Goal: Transaction & Acquisition: Obtain resource

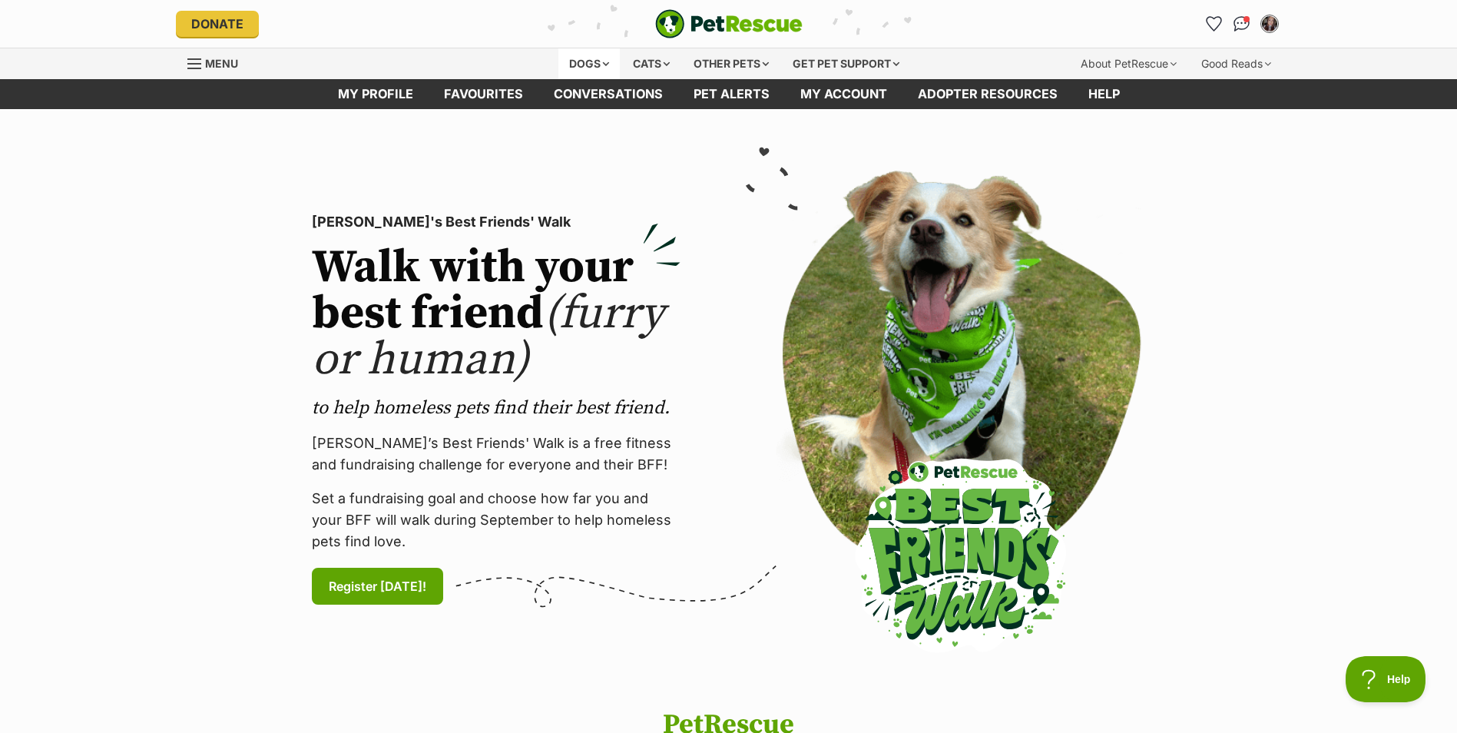
click at [579, 63] on div "Dogs" at bounding box center [589, 63] width 61 height 31
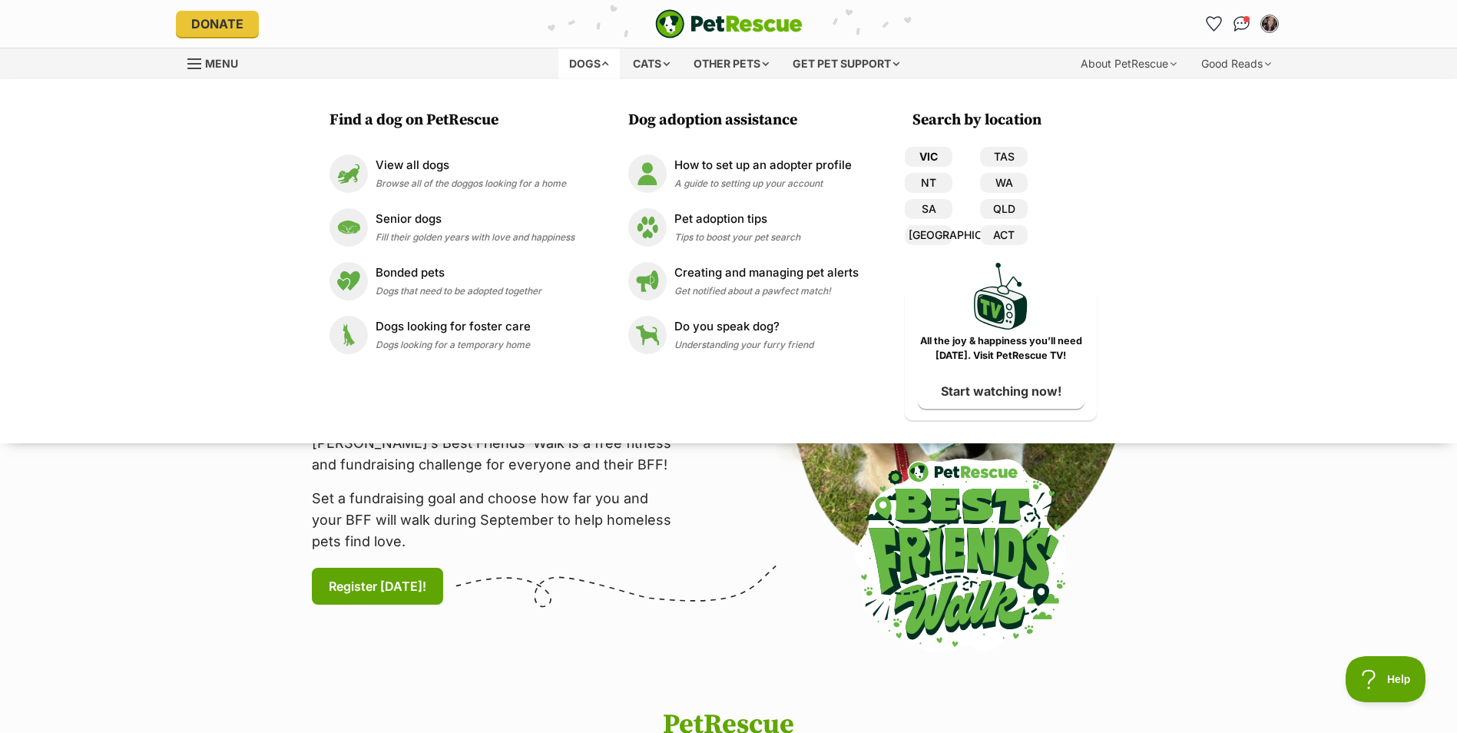
click at [935, 154] on link "VIC" at bounding box center [929, 157] width 48 height 20
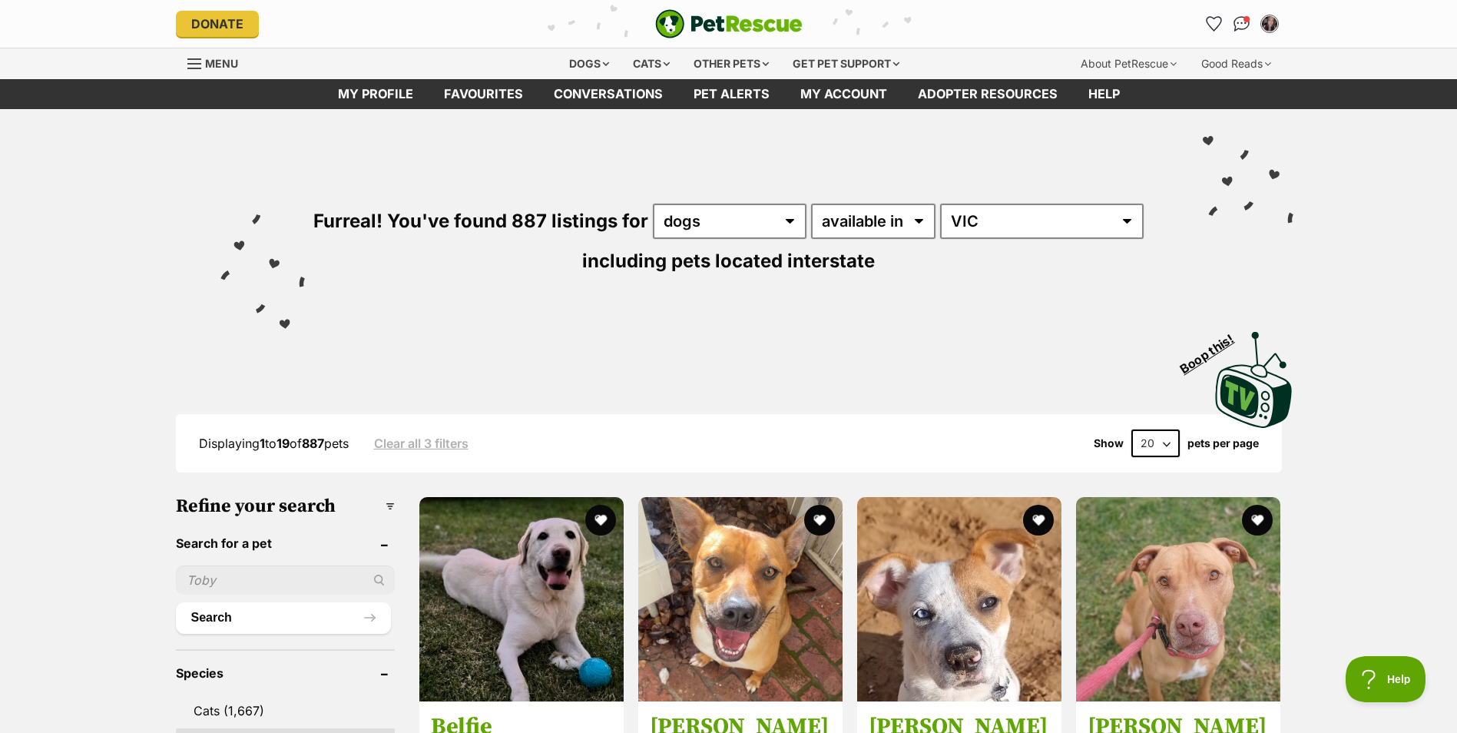
scroll to position [154, 0]
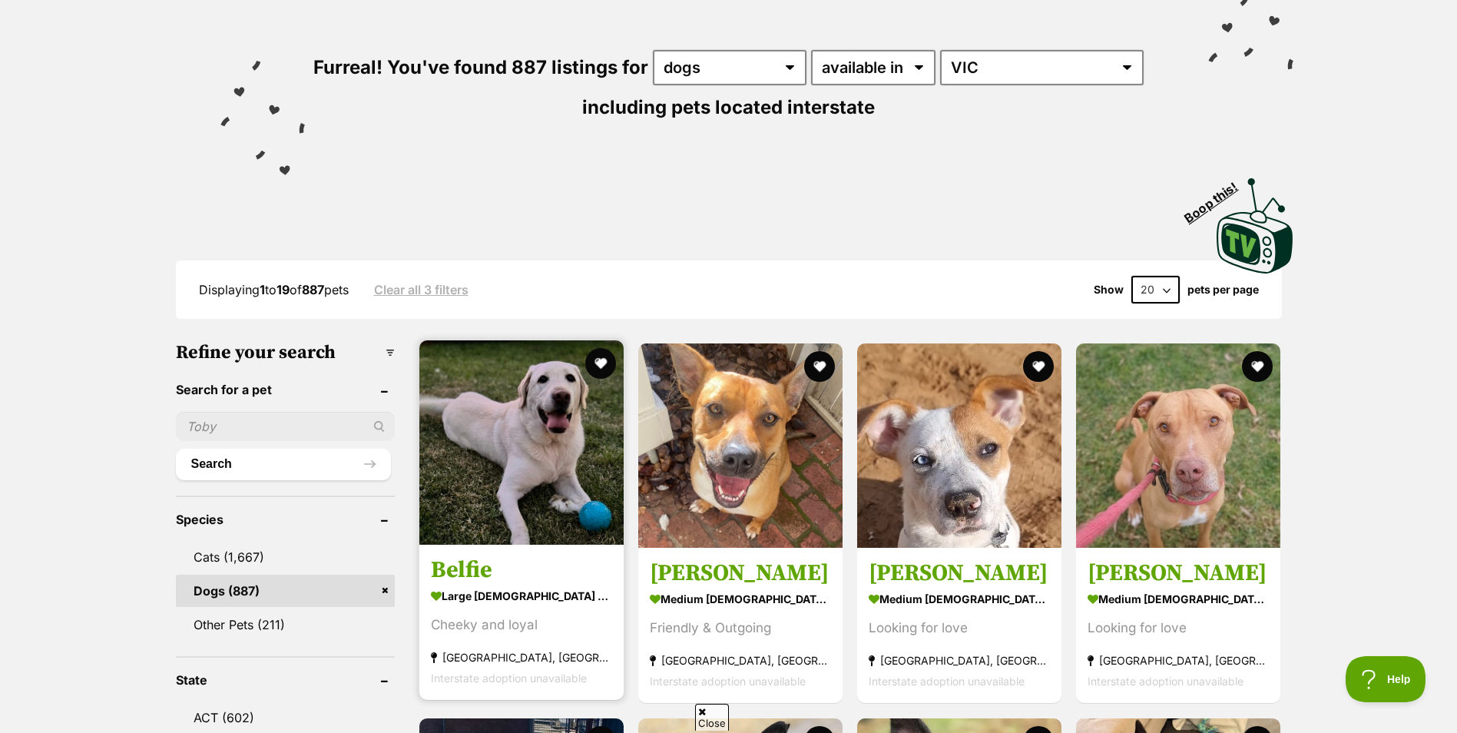
click at [561, 511] on img at bounding box center [521, 442] width 204 height 204
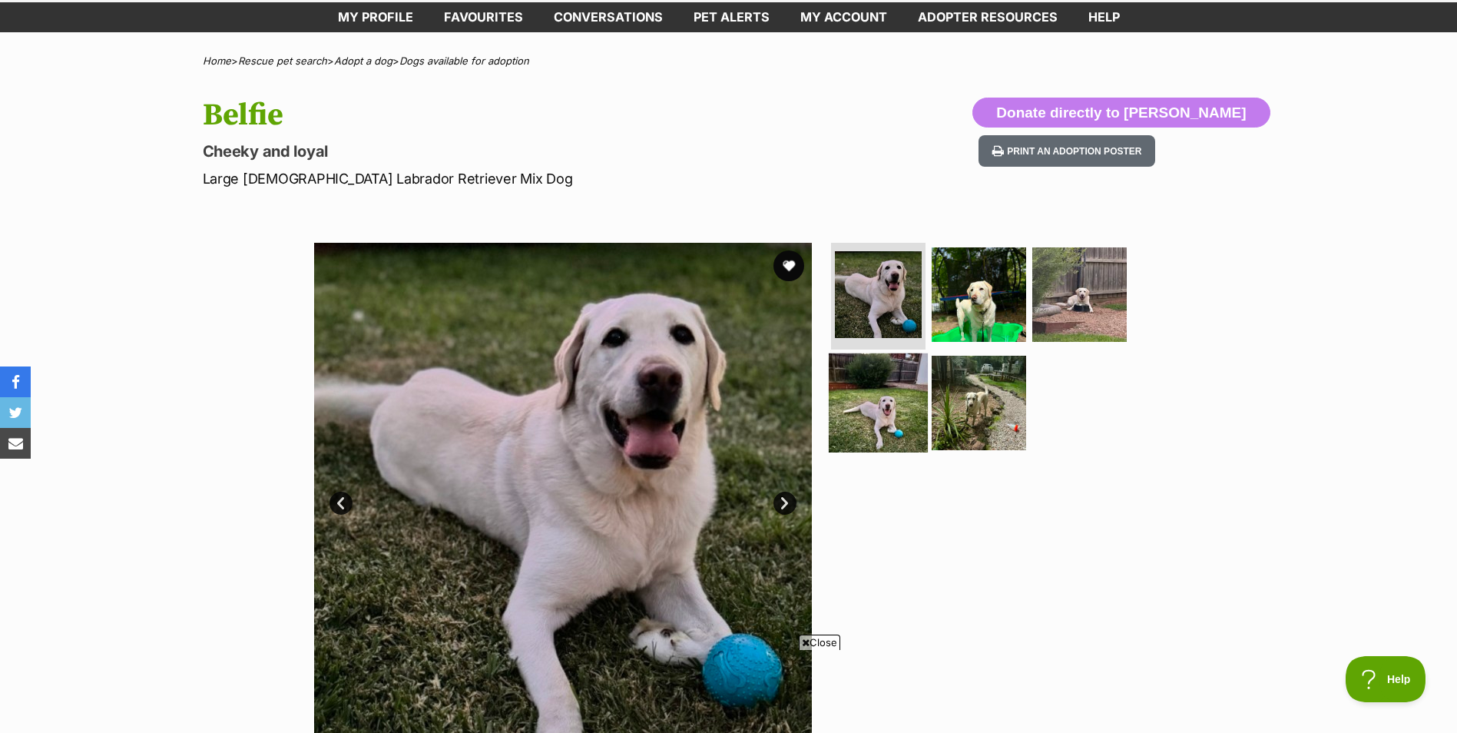
click at [850, 422] on img at bounding box center [878, 402] width 99 height 99
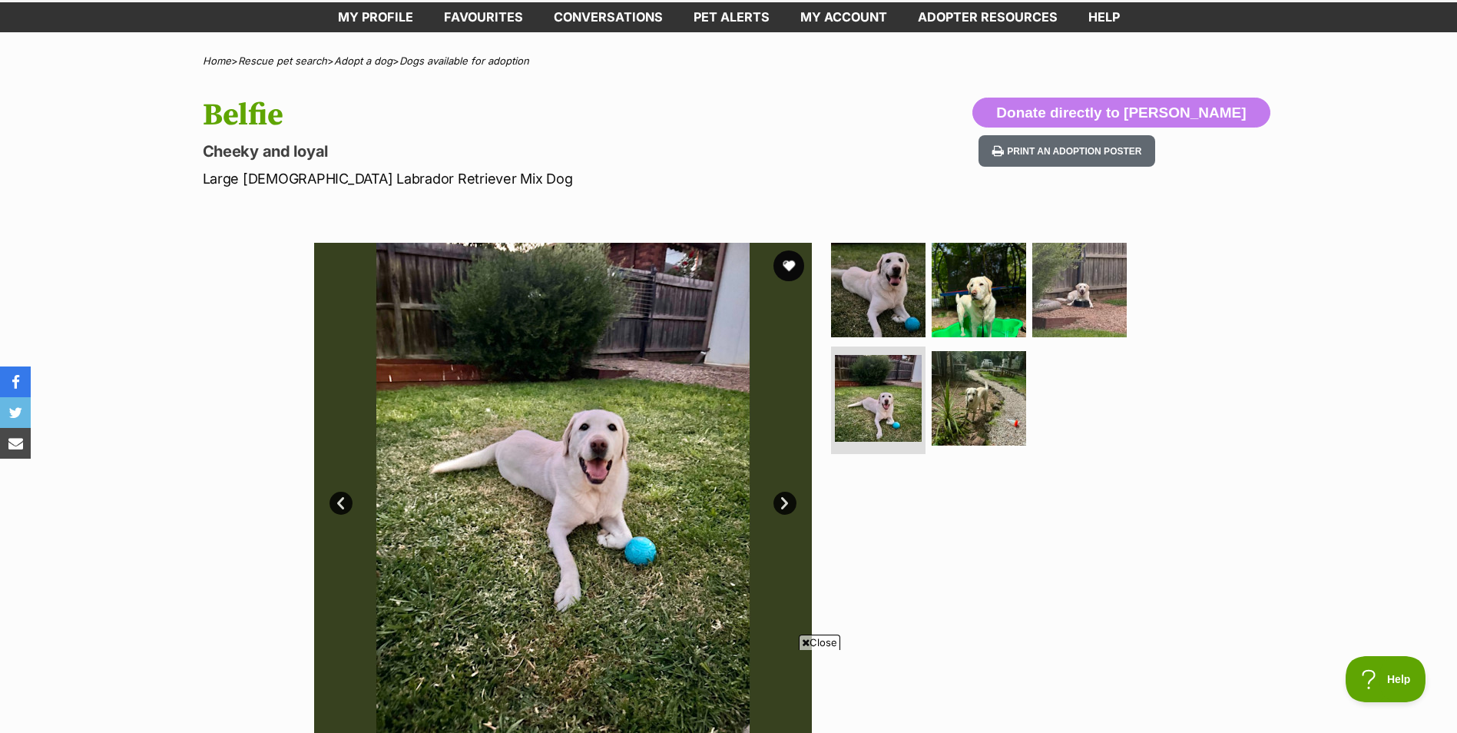
click at [772, 499] on img at bounding box center [563, 492] width 498 height 498
click at [779, 501] on link "Next" at bounding box center [785, 503] width 23 height 23
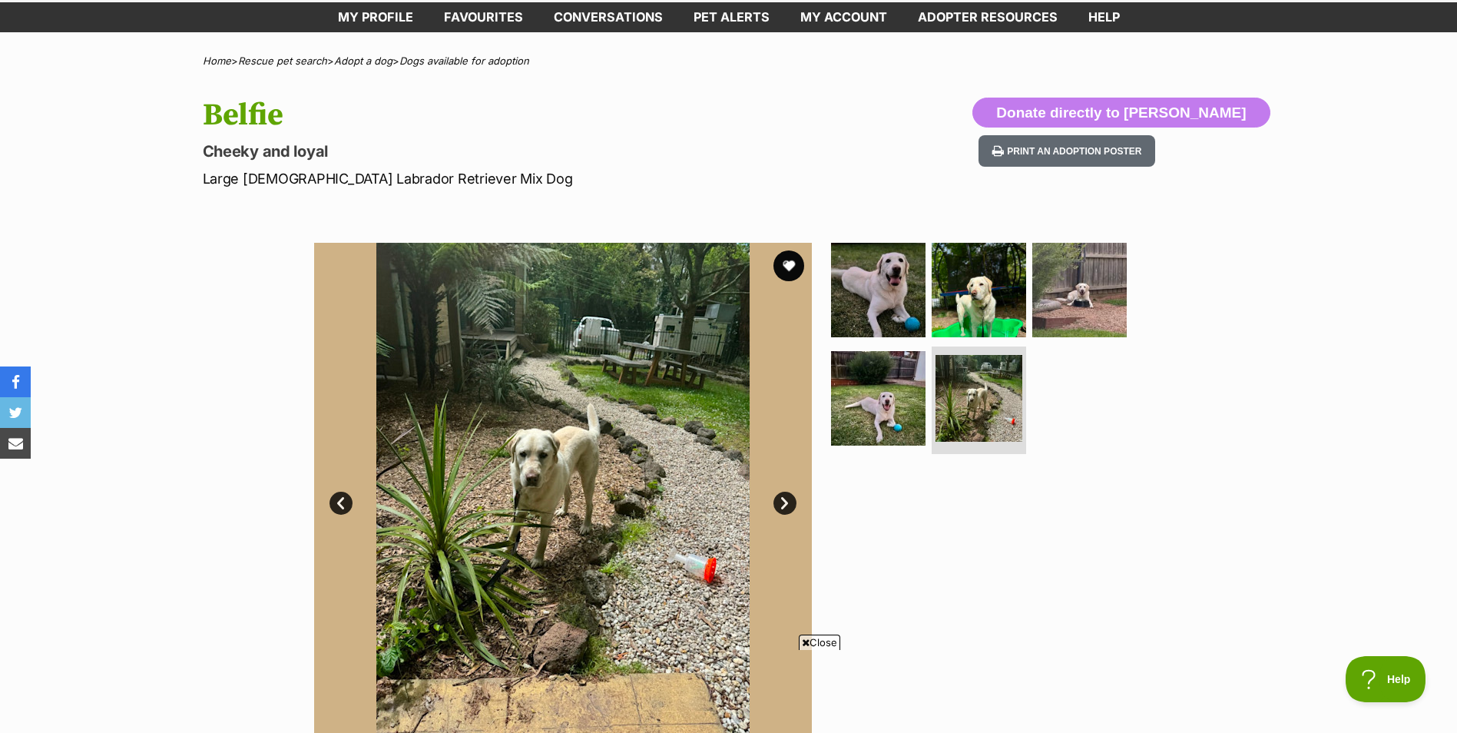
click at [779, 501] on link "Next" at bounding box center [785, 503] width 23 height 23
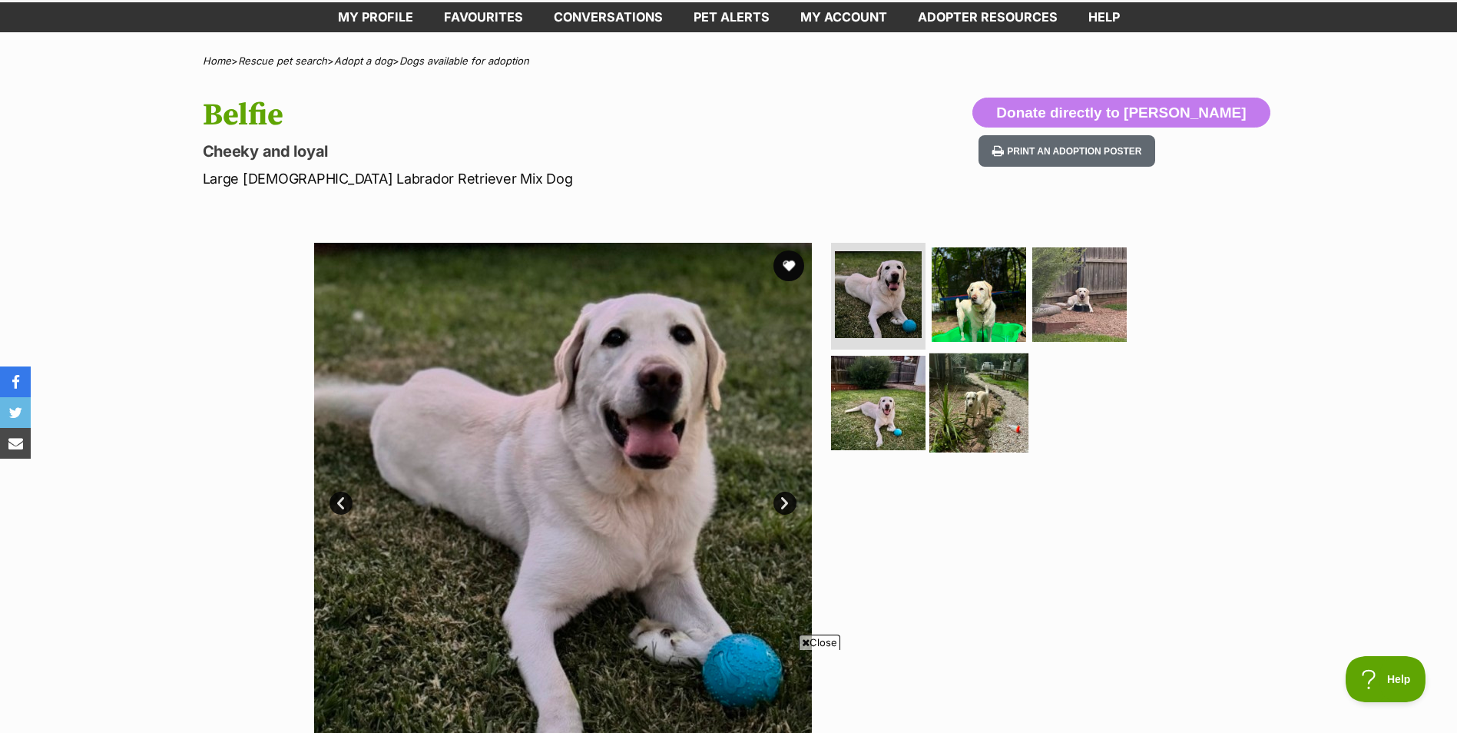
click at [1016, 428] on img at bounding box center [979, 402] width 99 height 99
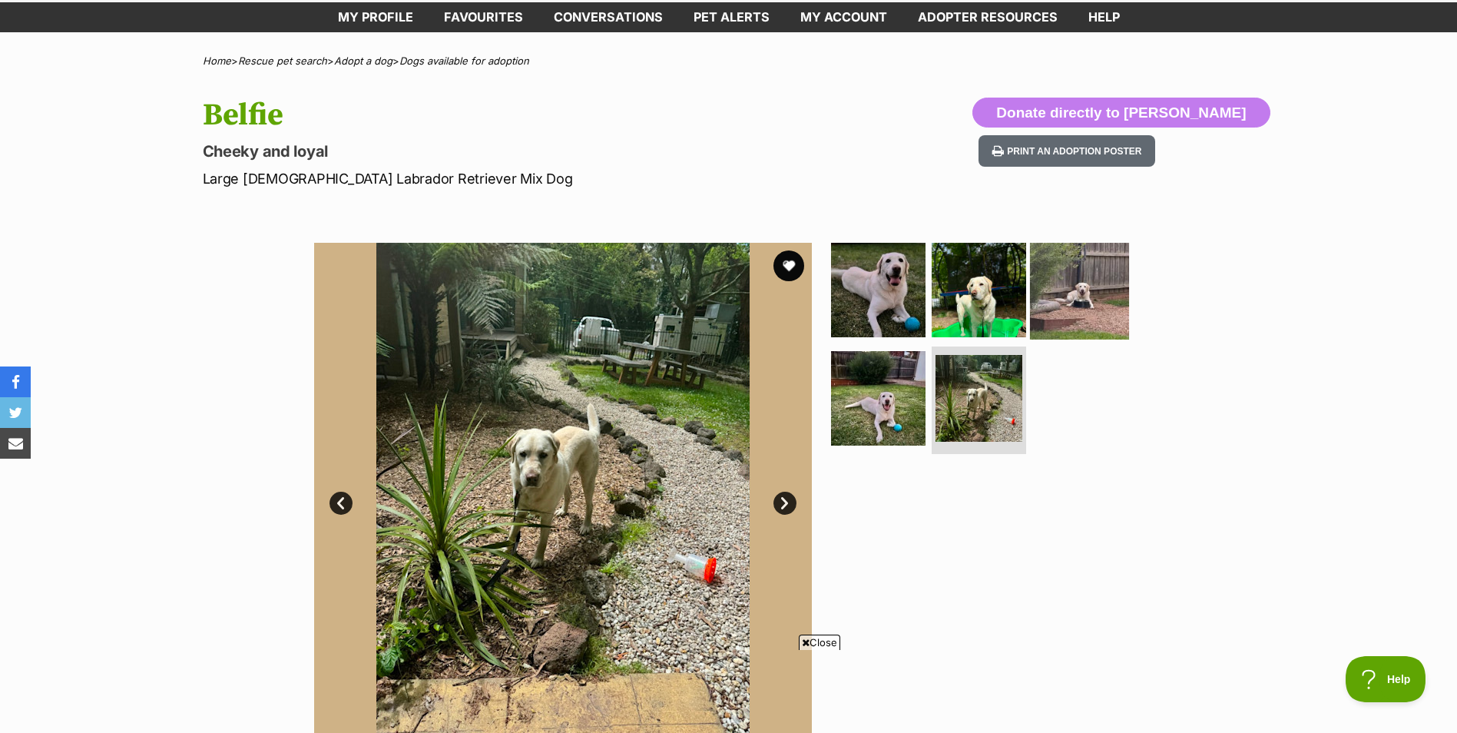
click at [1095, 277] on img at bounding box center [1079, 289] width 99 height 99
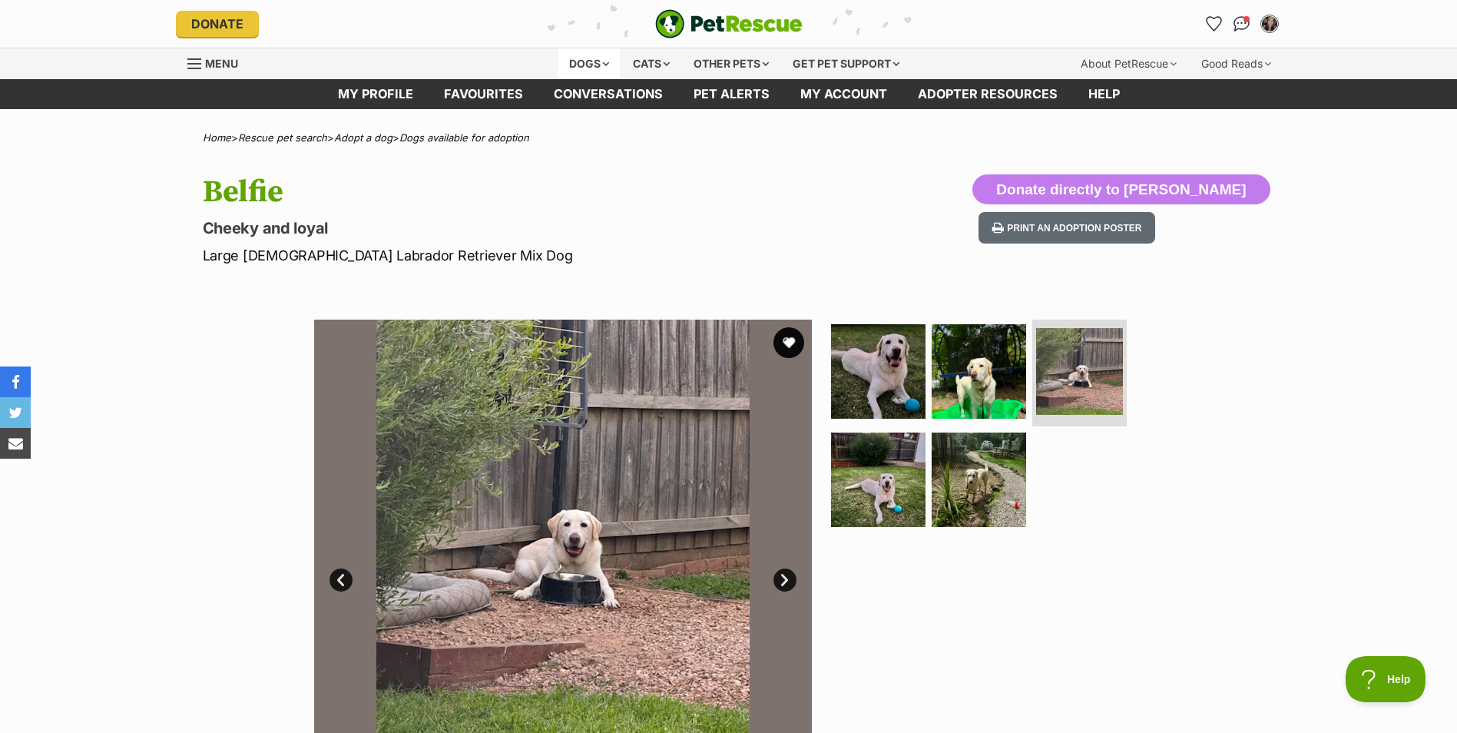
click at [569, 64] on div "Dogs" at bounding box center [589, 63] width 61 height 31
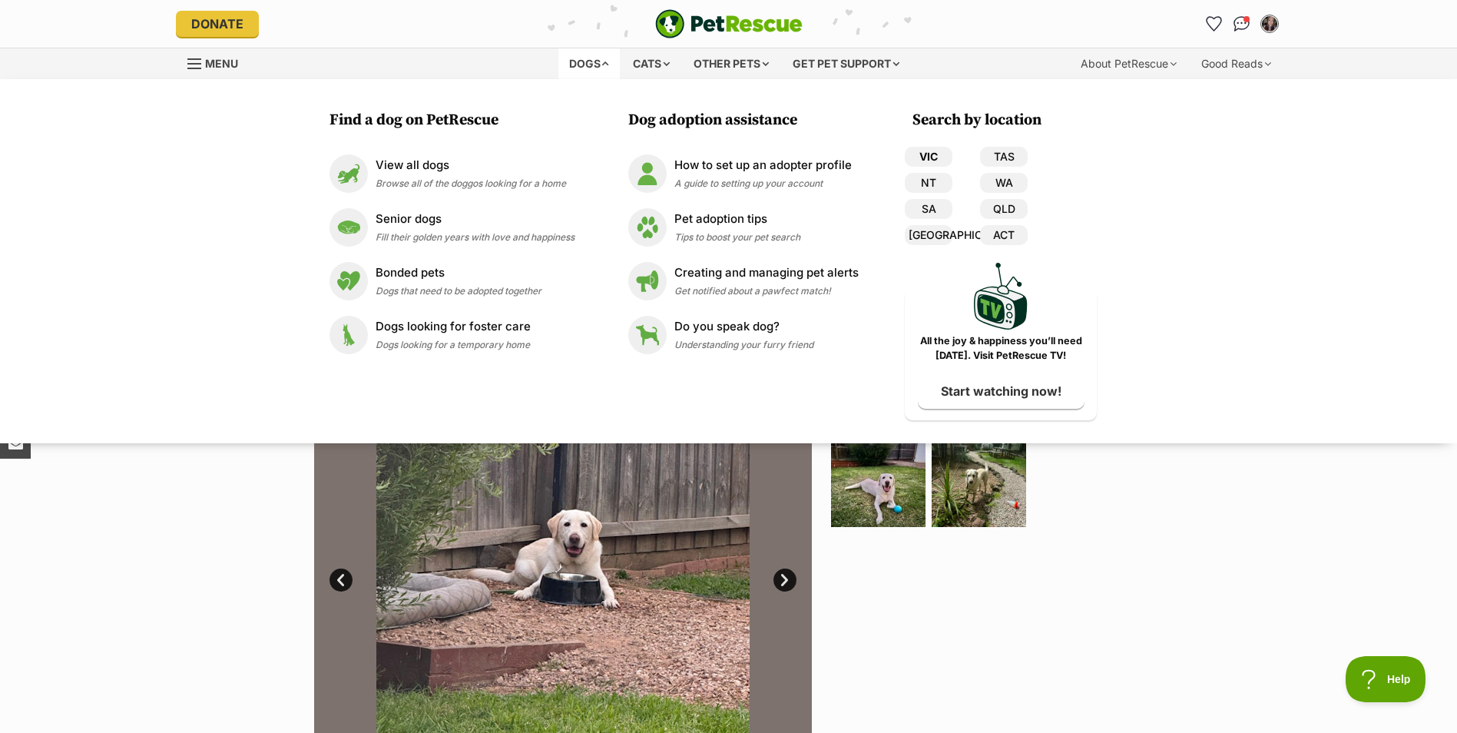
click at [921, 148] on link "VIC" at bounding box center [929, 157] width 48 height 20
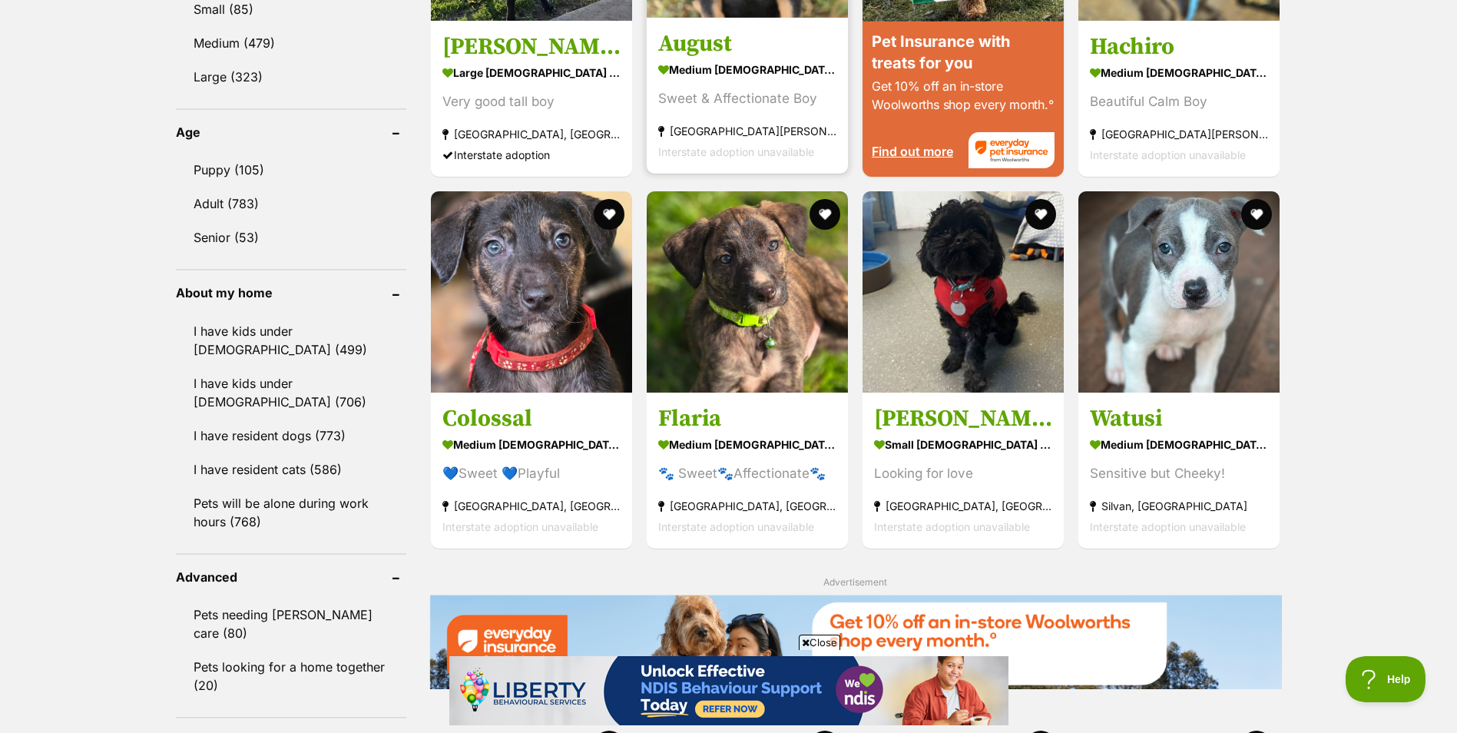
scroll to position [1537, 0]
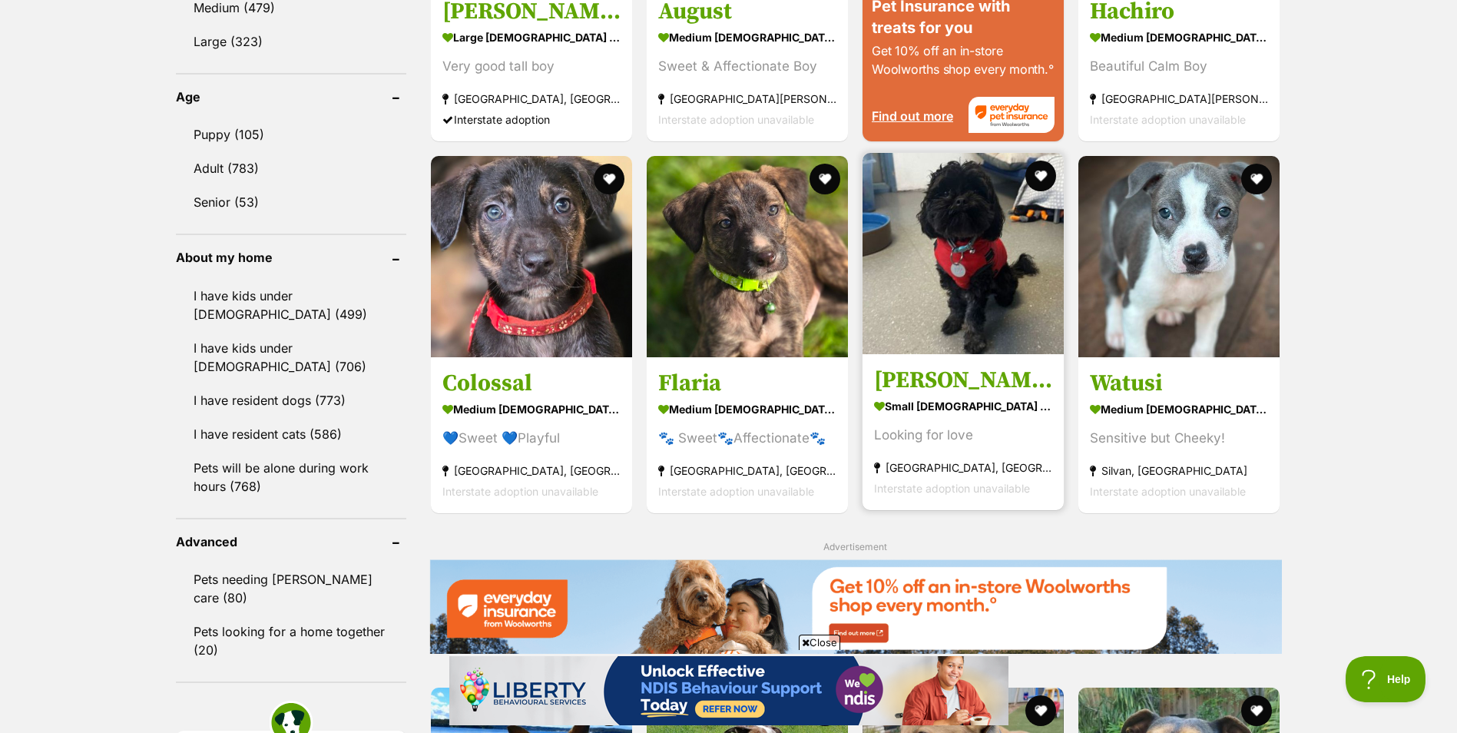
click at [970, 354] on img at bounding box center [963, 253] width 201 height 201
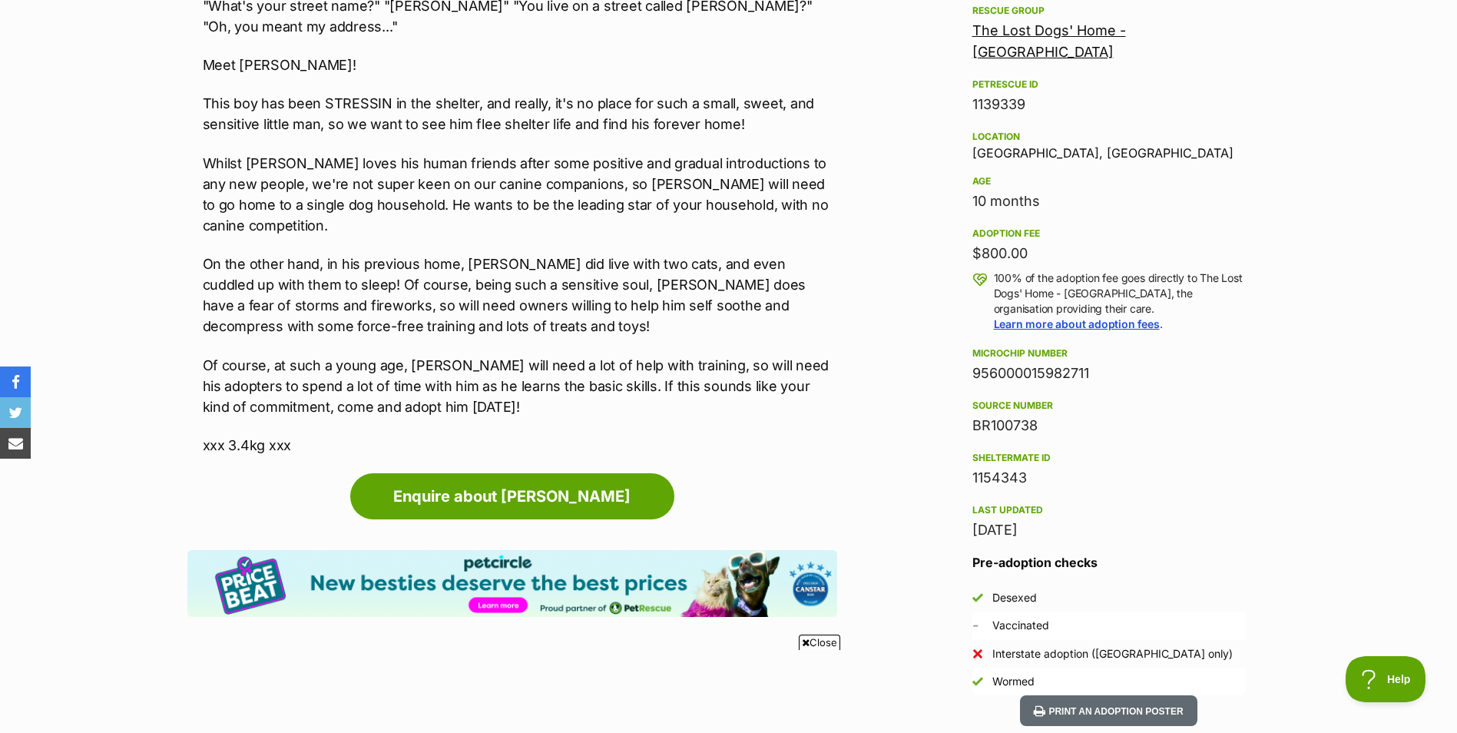
scroll to position [922, 0]
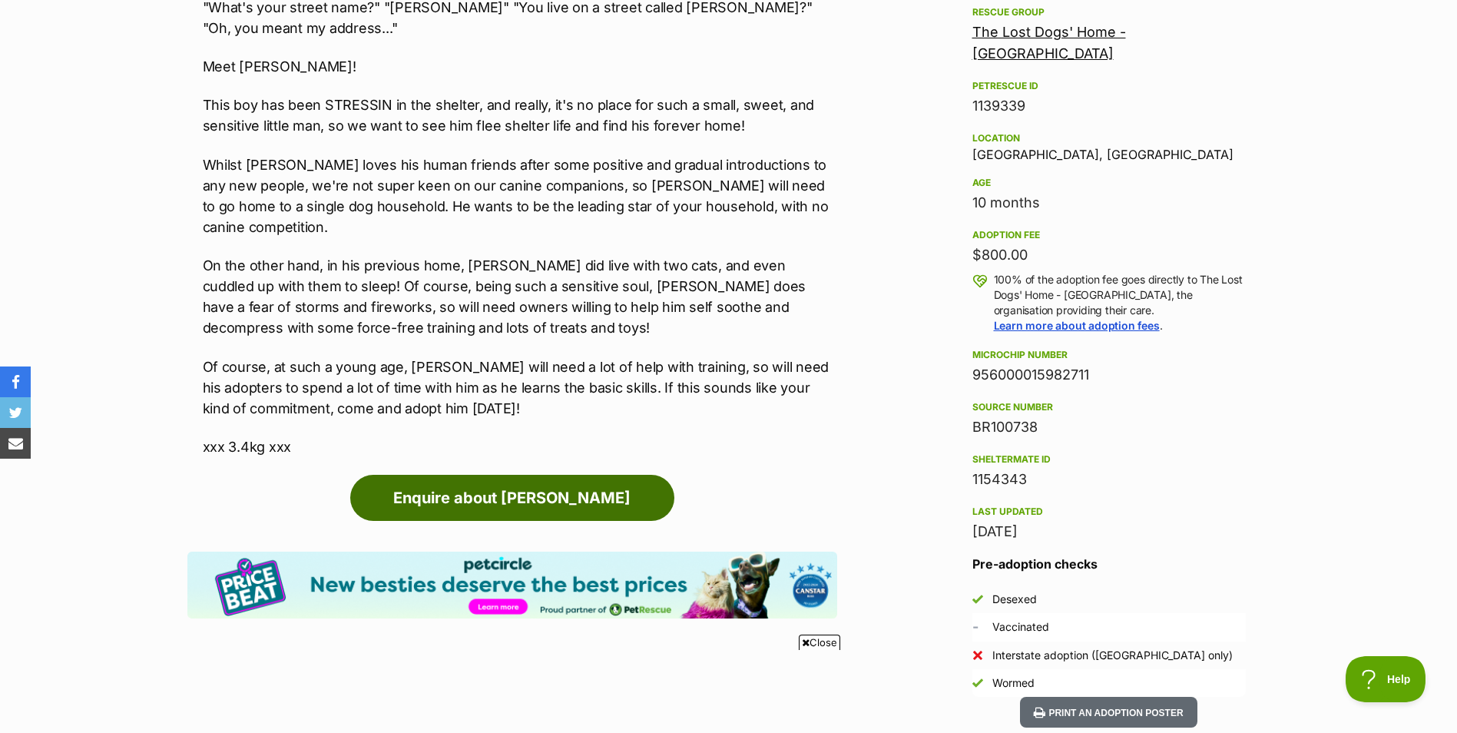
click at [519, 486] on link "Enquire about Lil Marco" at bounding box center [512, 498] width 324 height 46
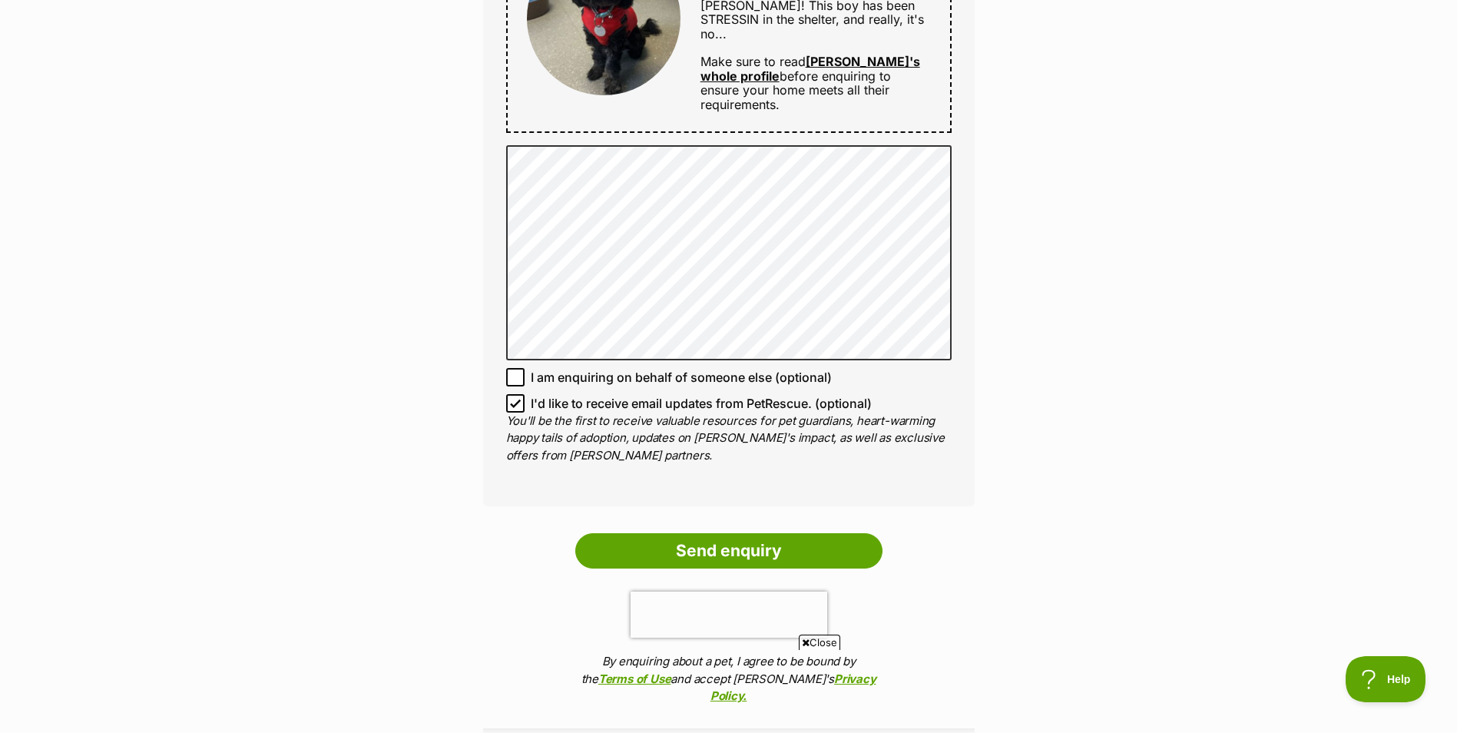
scroll to position [922, 0]
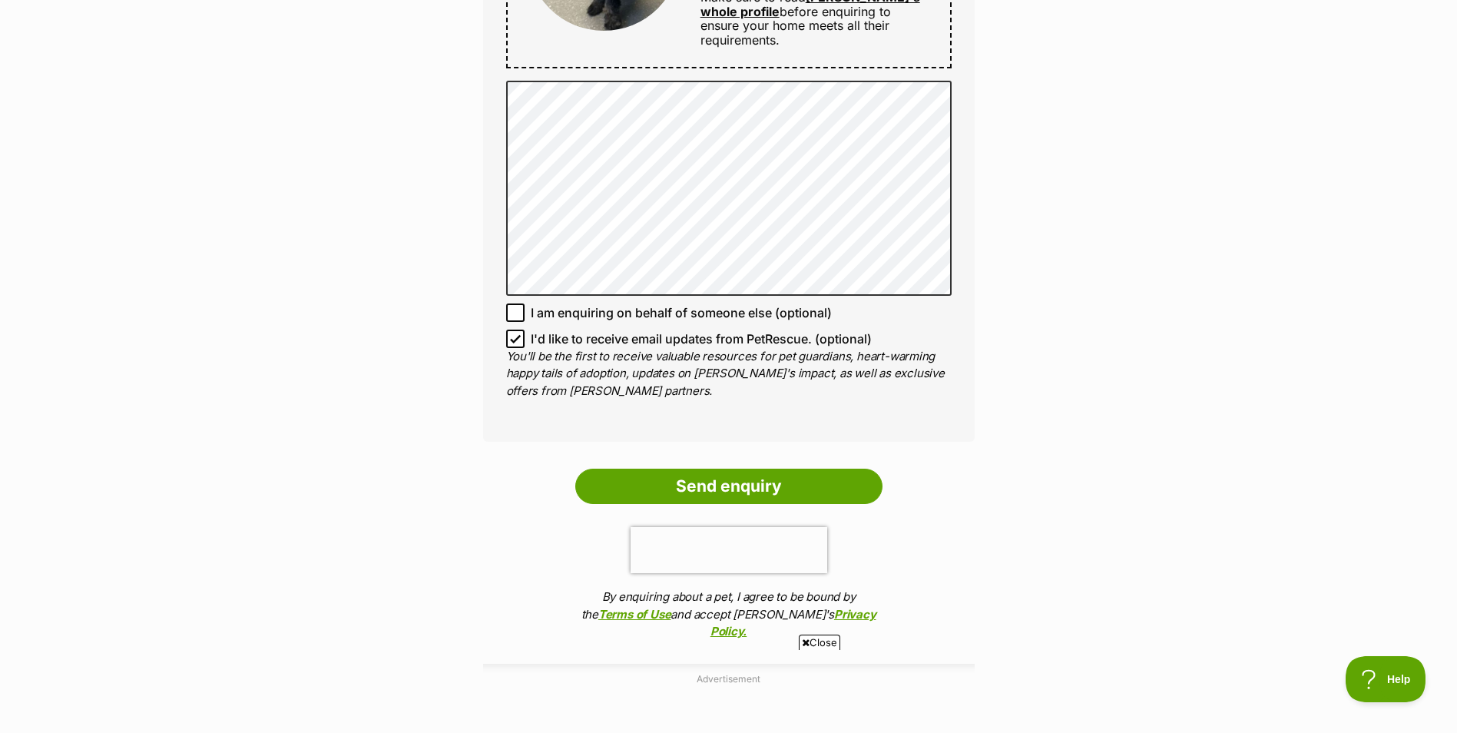
click at [811, 485] on input "Send enquiry" at bounding box center [728, 486] width 307 height 35
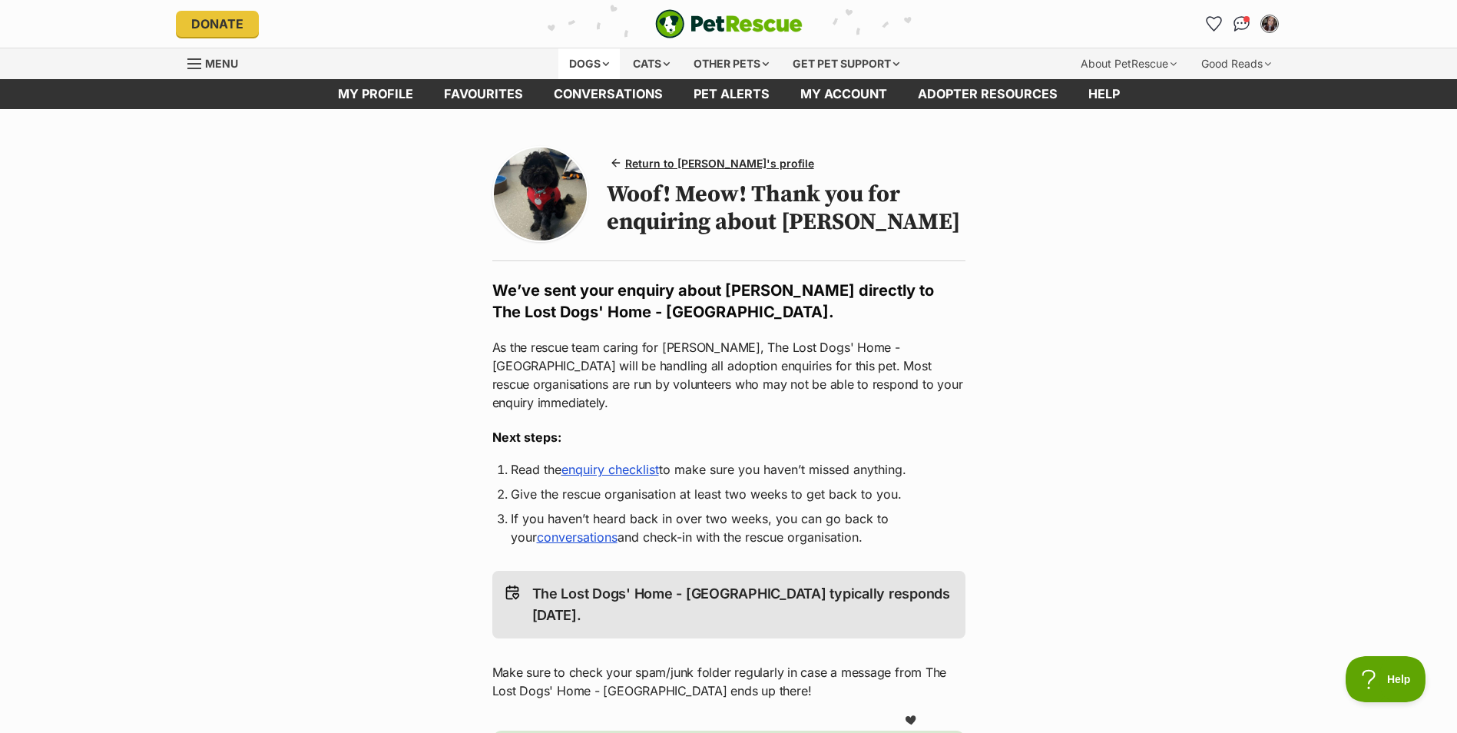
click at [600, 61] on div "Dogs" at bounding box center [589, 63] width 61 height 31
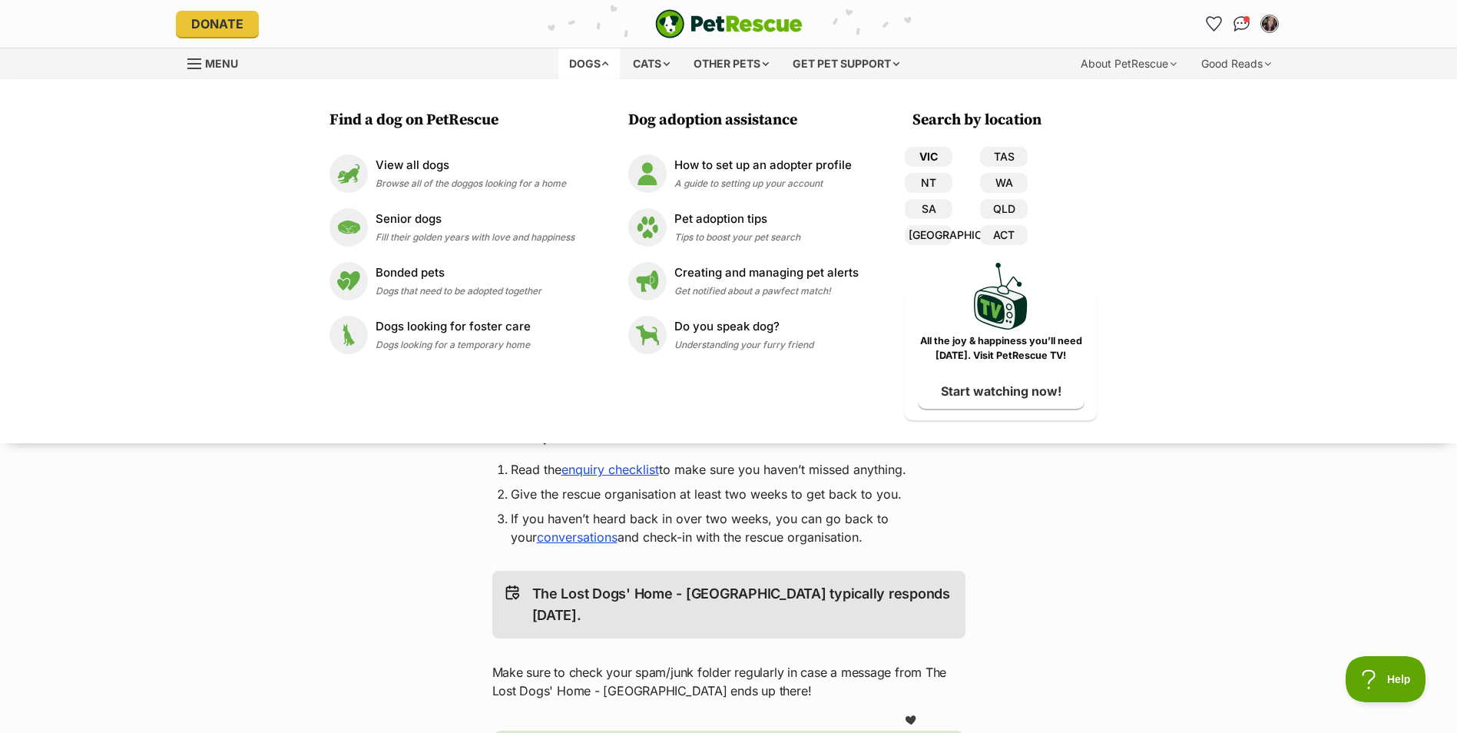
click at [927, 157] on link "VIC" at bounding box center [929, 157] width 48 height 20
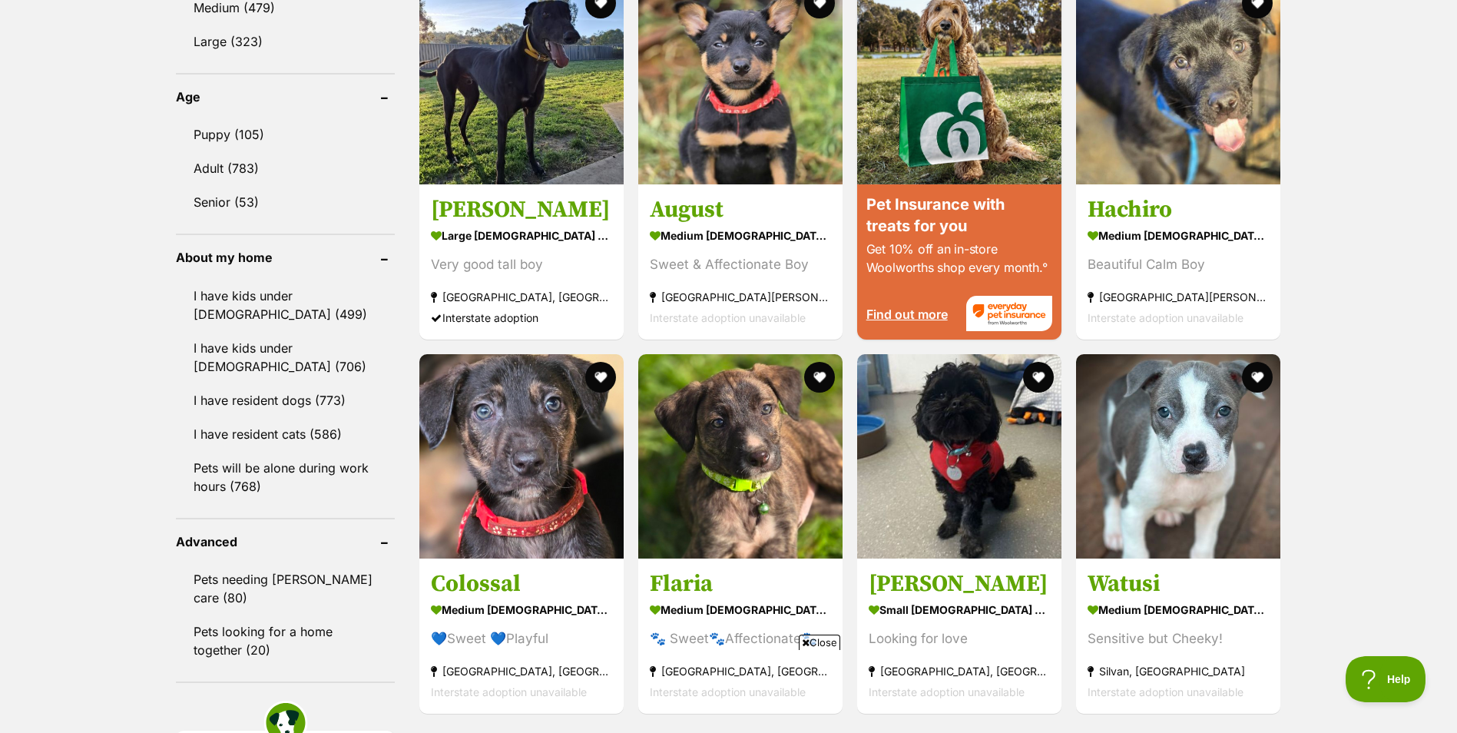
scroll to position [1690, 0]
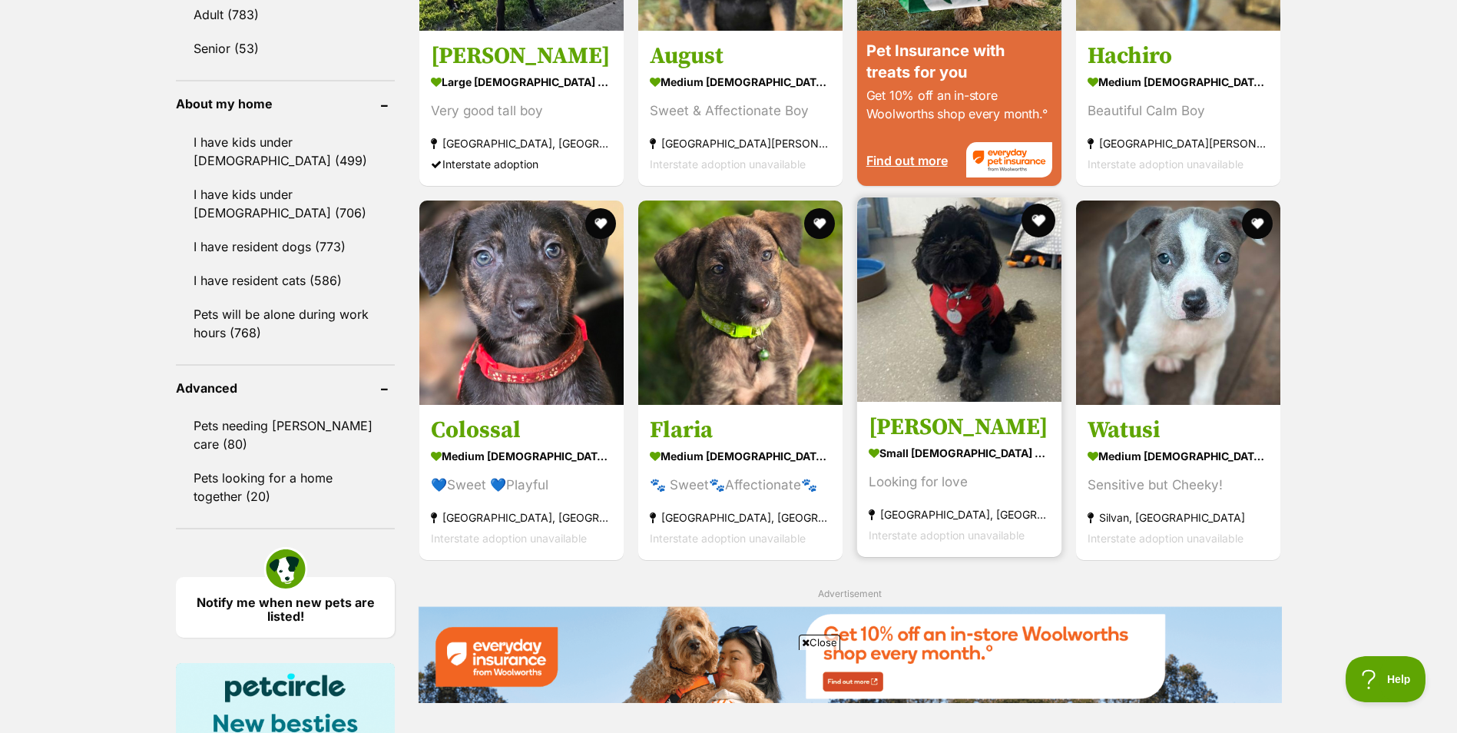
click at [1034, 213] on button "favourite" at bounding box center [1039, 221] width 34 height 34
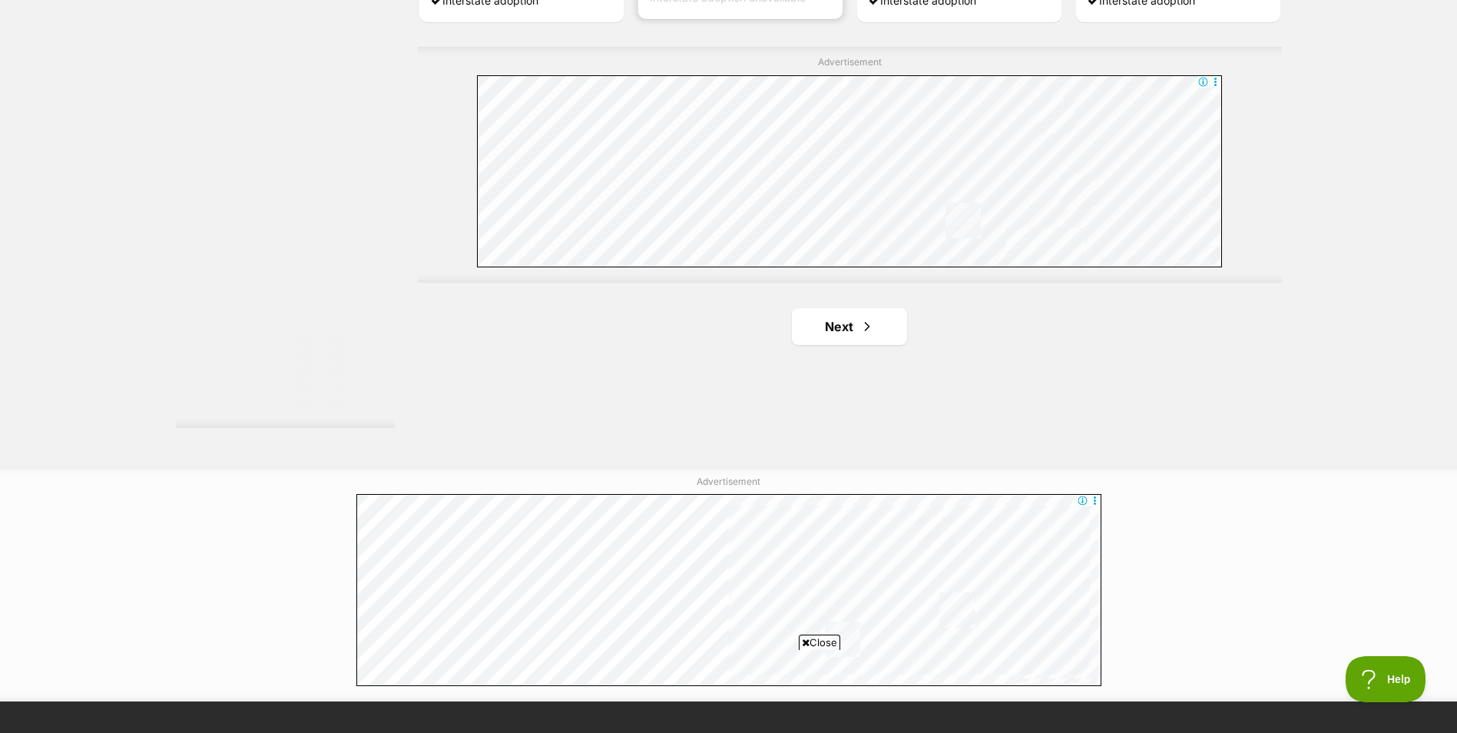
scroll to position [2766, 0]
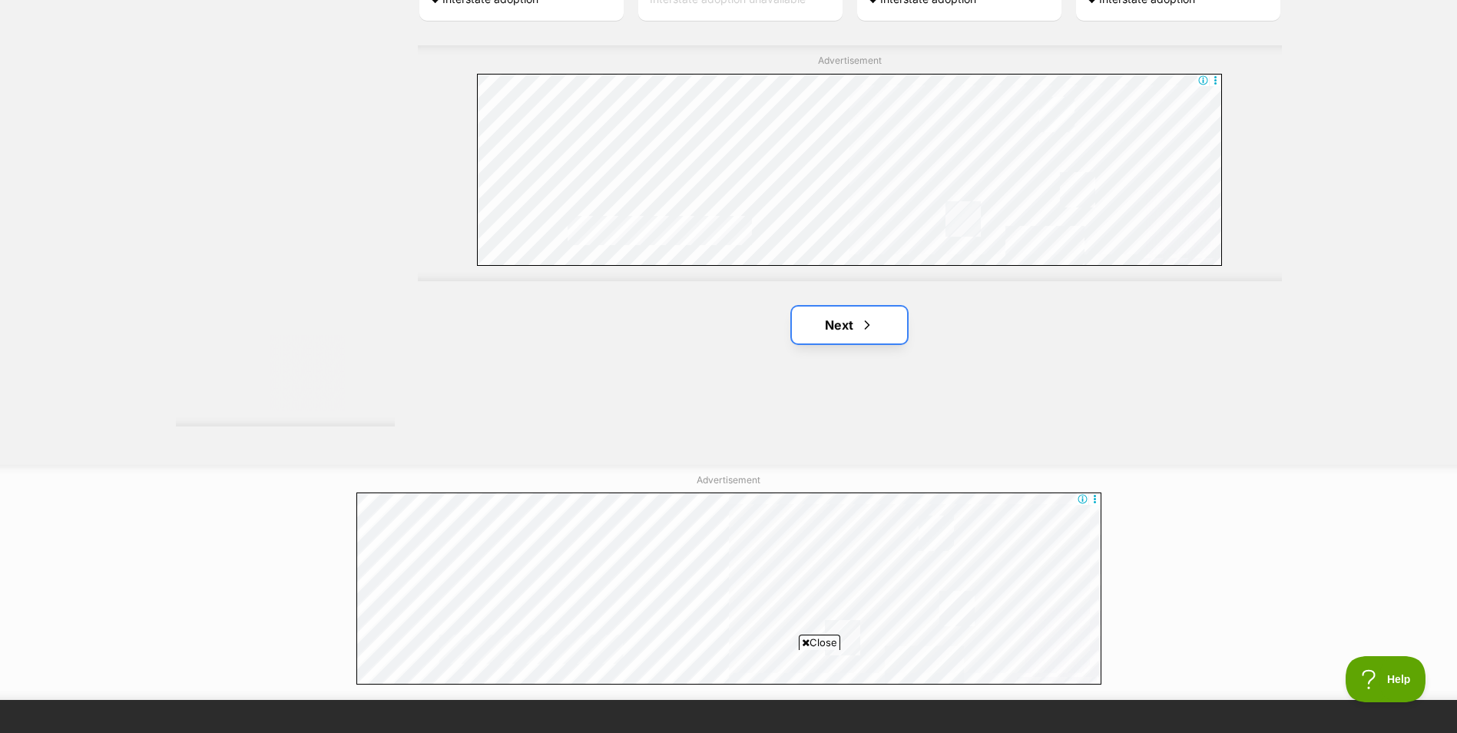
click at [845, 333] on link "Next" at bounding box center [849, 325] width 115 height 37
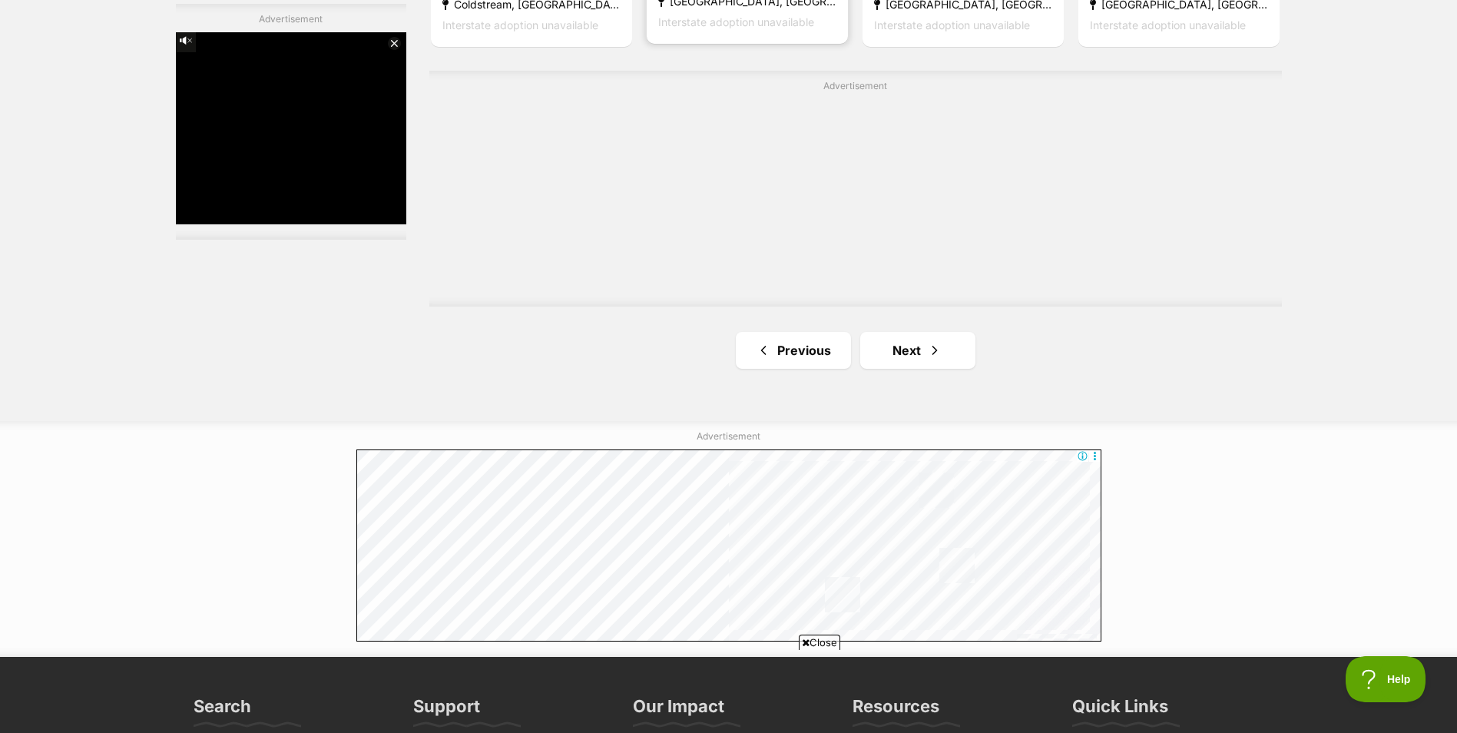
scroll to position [2766, 0]
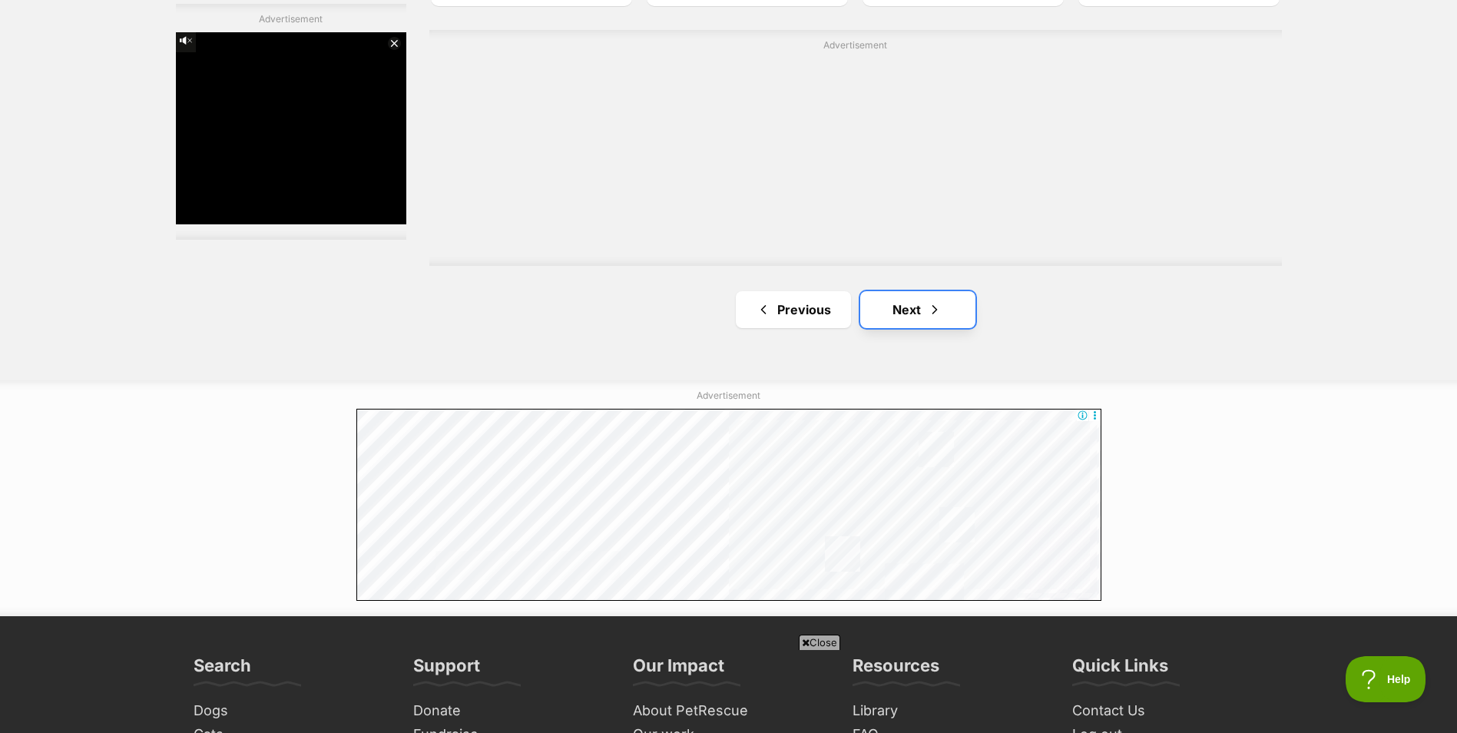
click at [923, 315] on link "Next" at bounding box center [917, 309] width 115 height 37
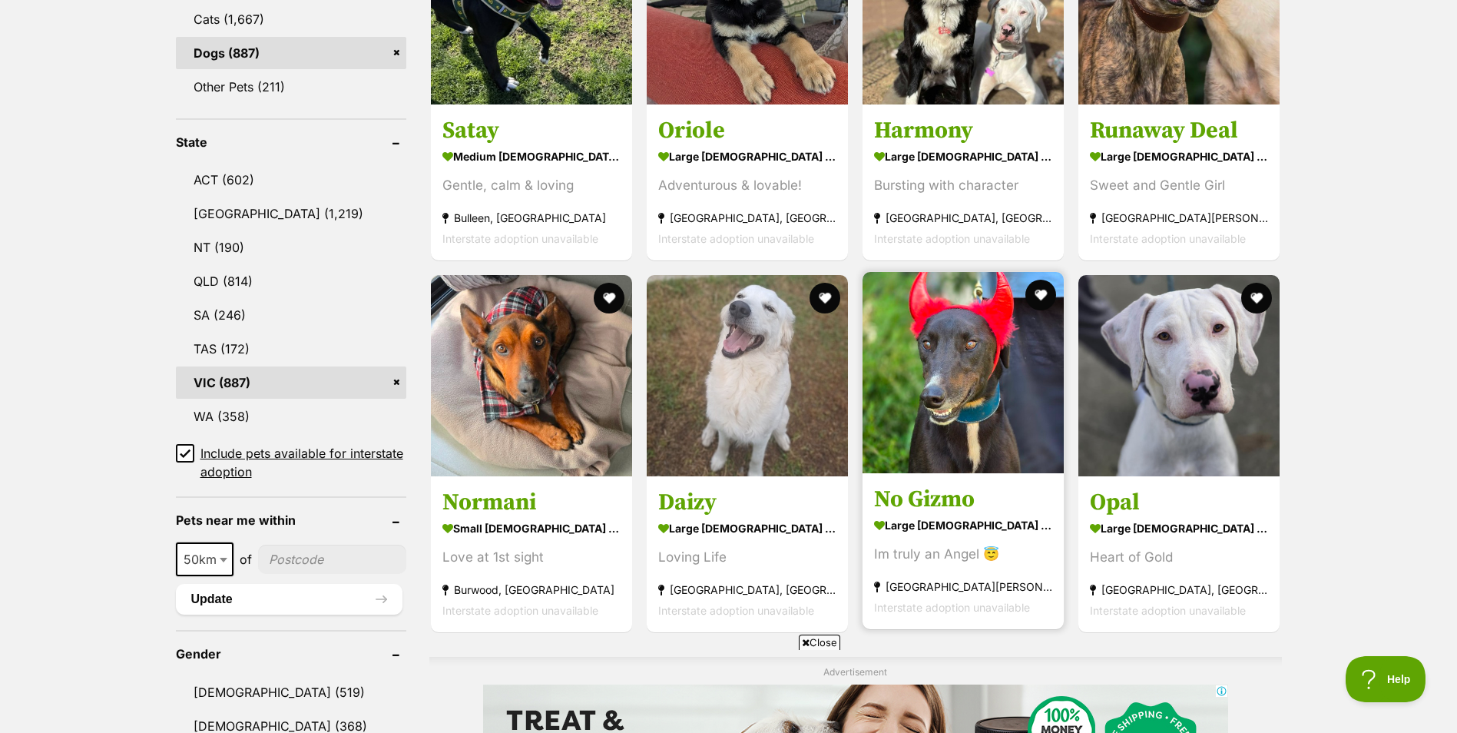
scroll to position [768, 0]
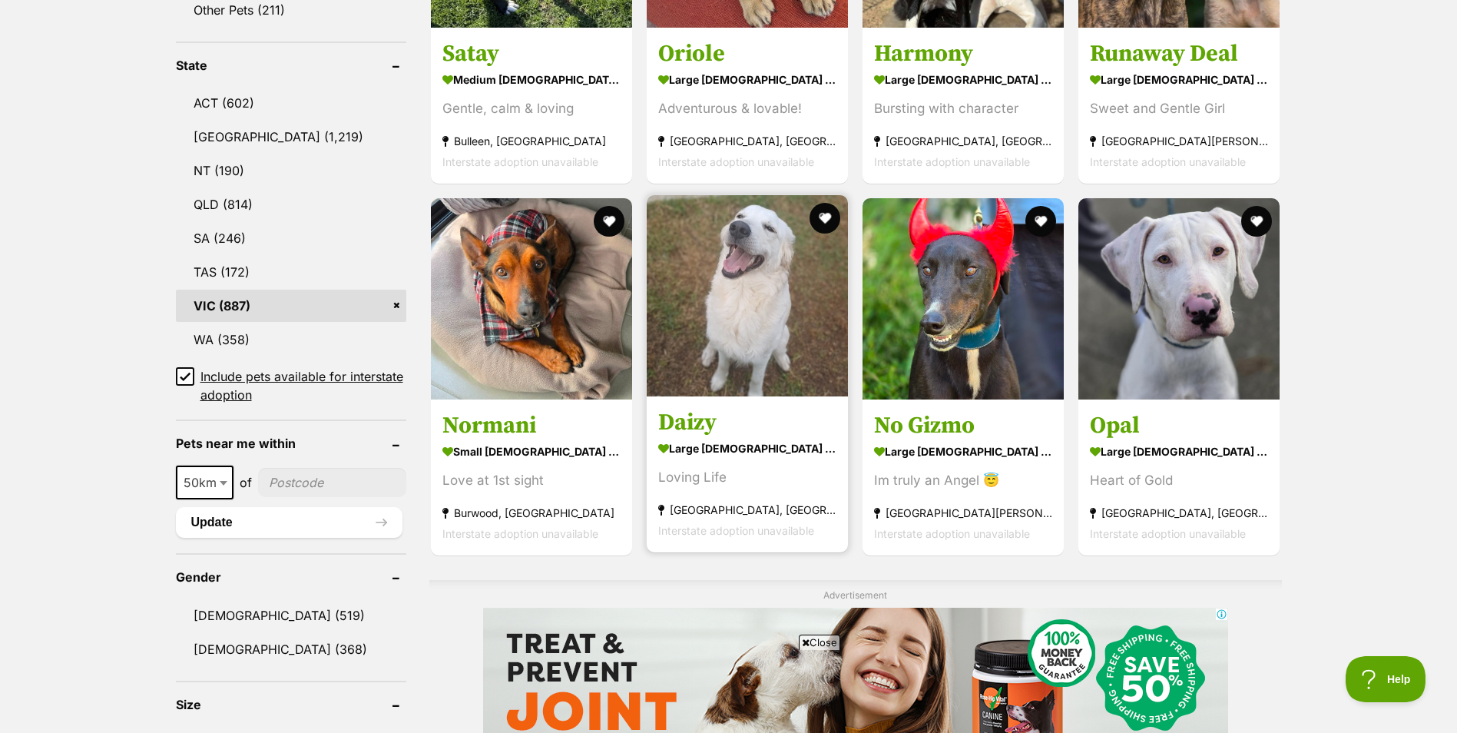
click at [737, 338] on img at bounding box center [747, 295] width 201 height 201
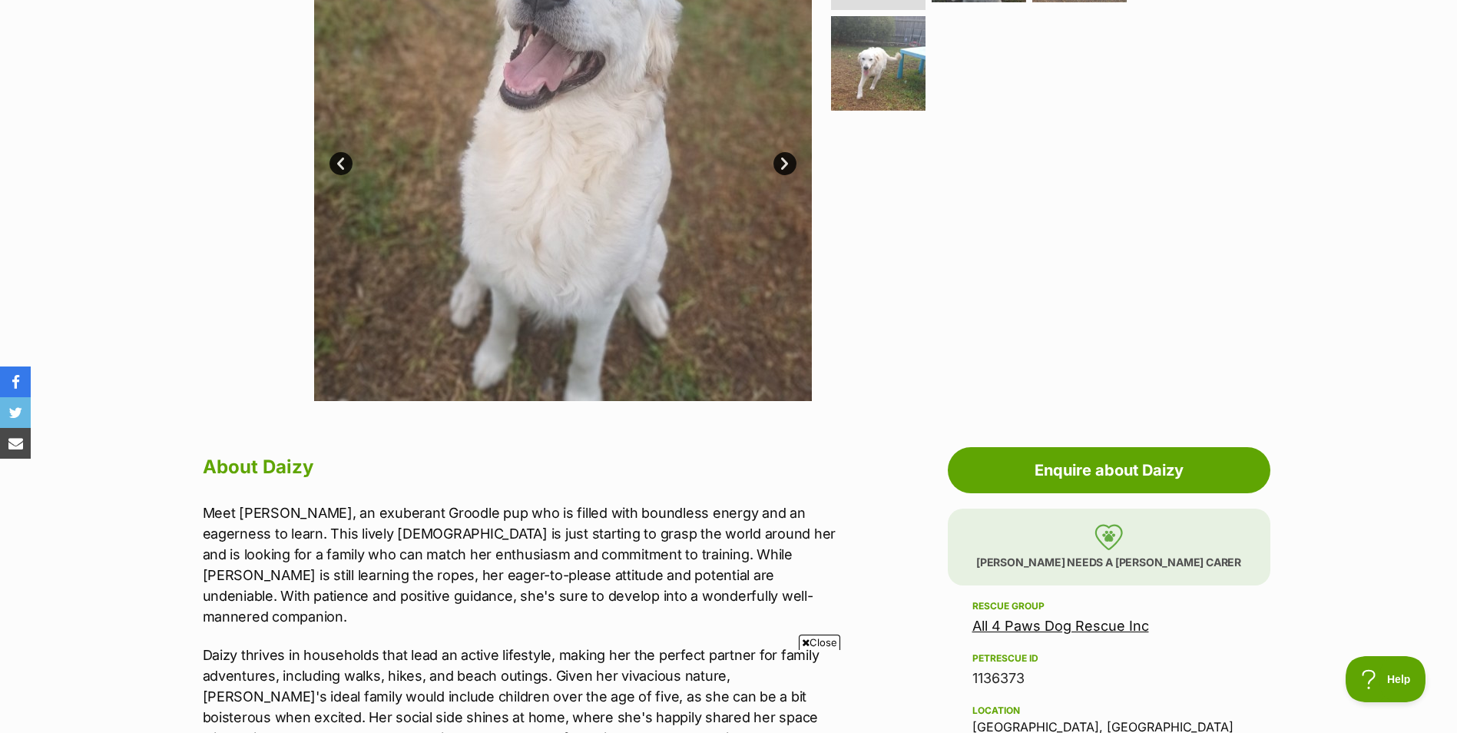
scroll to position [230, 0]
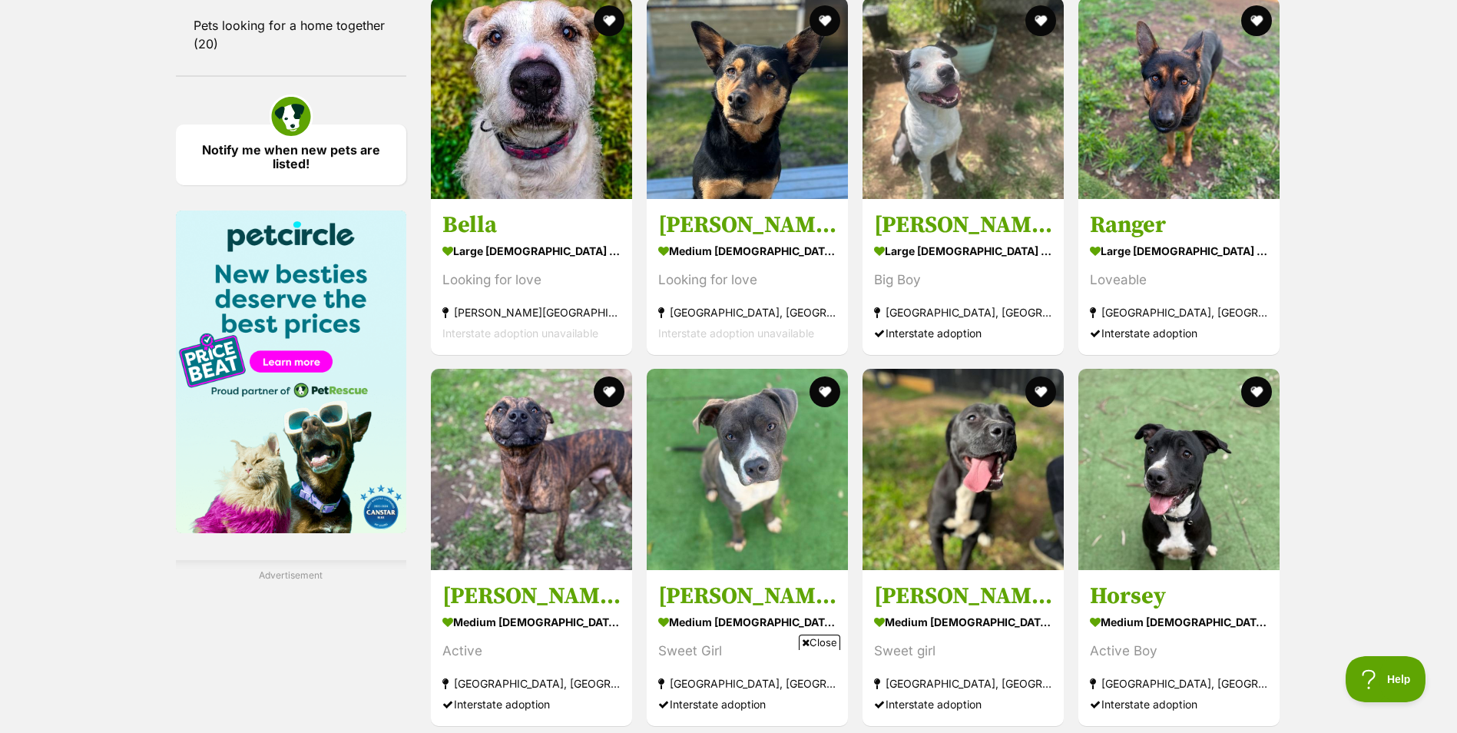
scroll to position [2296, 0]
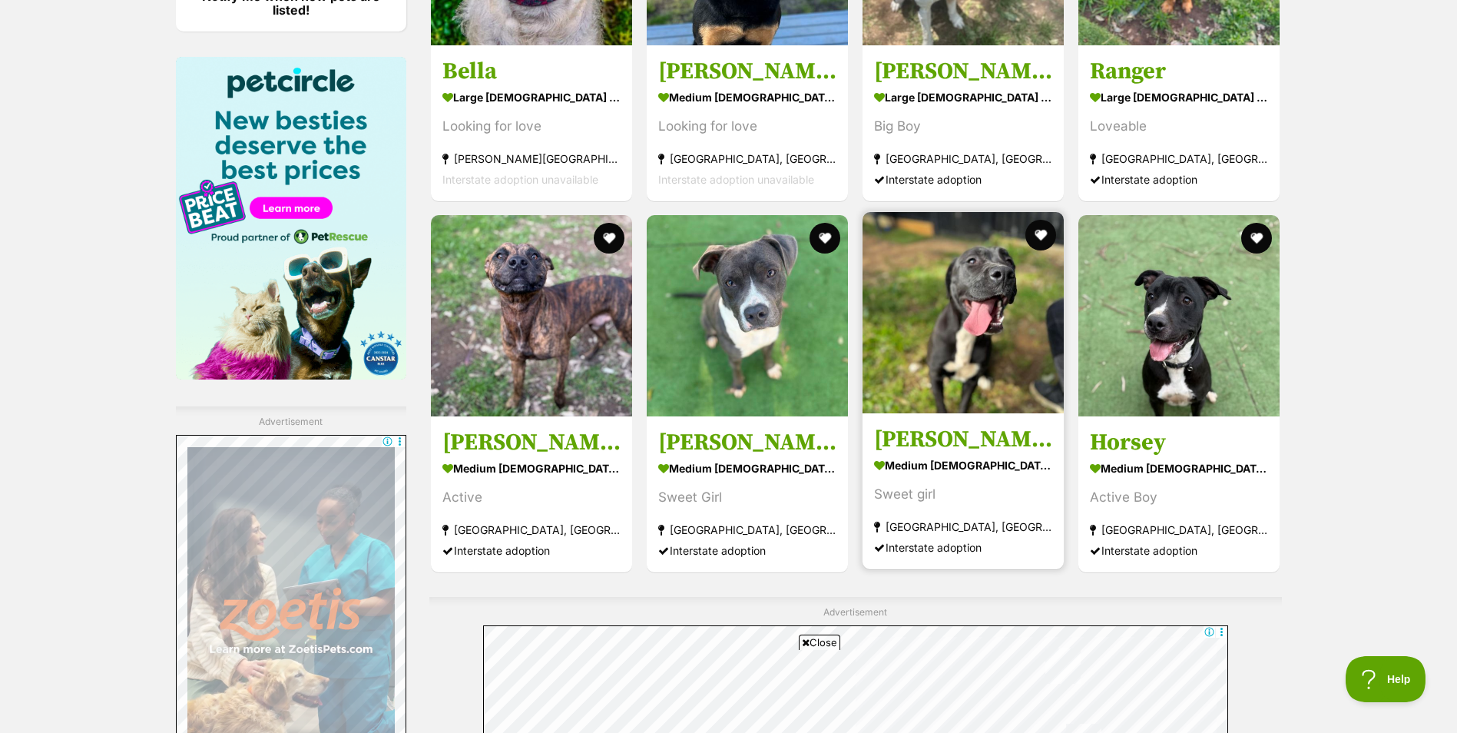
click at [1020, 355] on img at bounding box center [963, 312] width 201 height 201
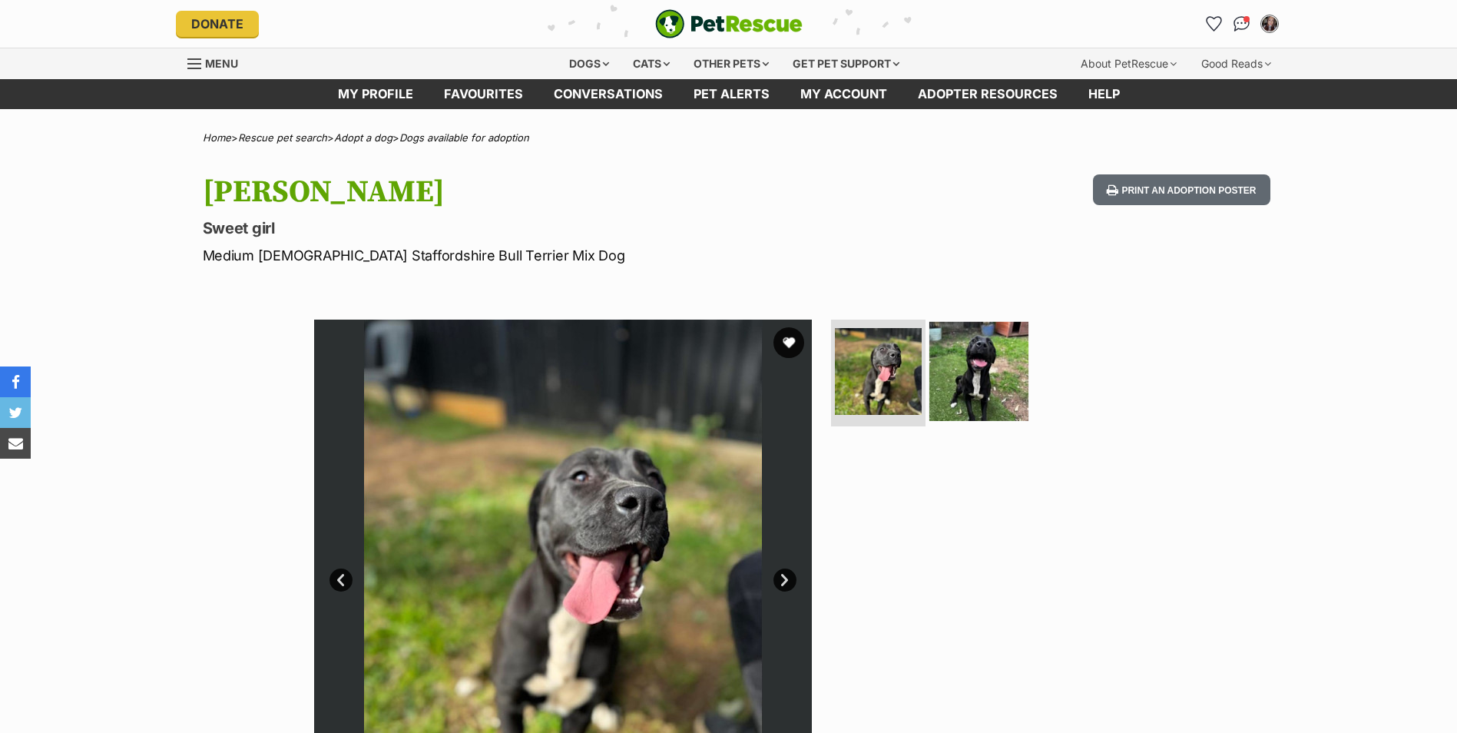
click at [990, 380] on img at bounding box center [979, 370] width 99 height 99
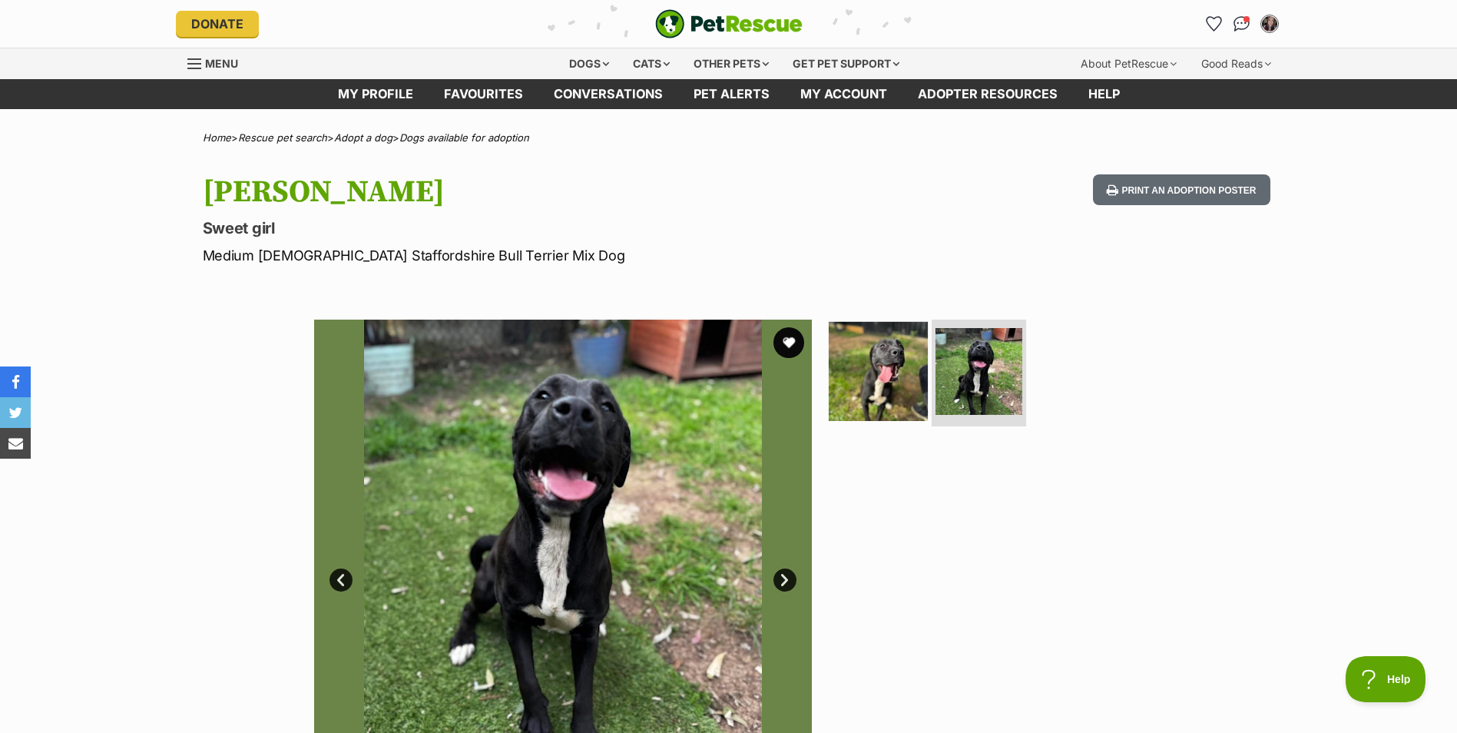
click at [862, 378] on img at bounding box center [878, 370] width 99 height 99
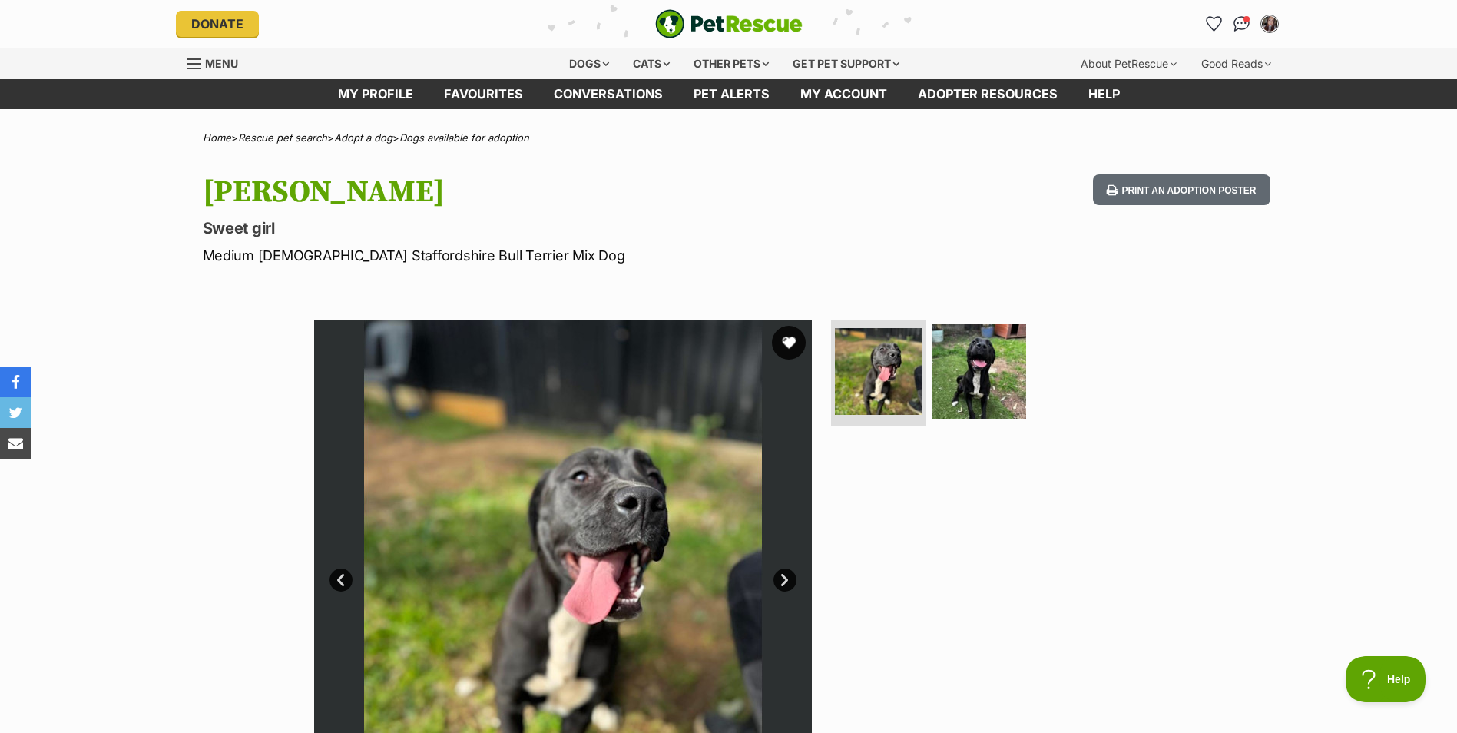
click at [788, 343] on button "favourite" at bounding box center [789, 343] width 34 height 34
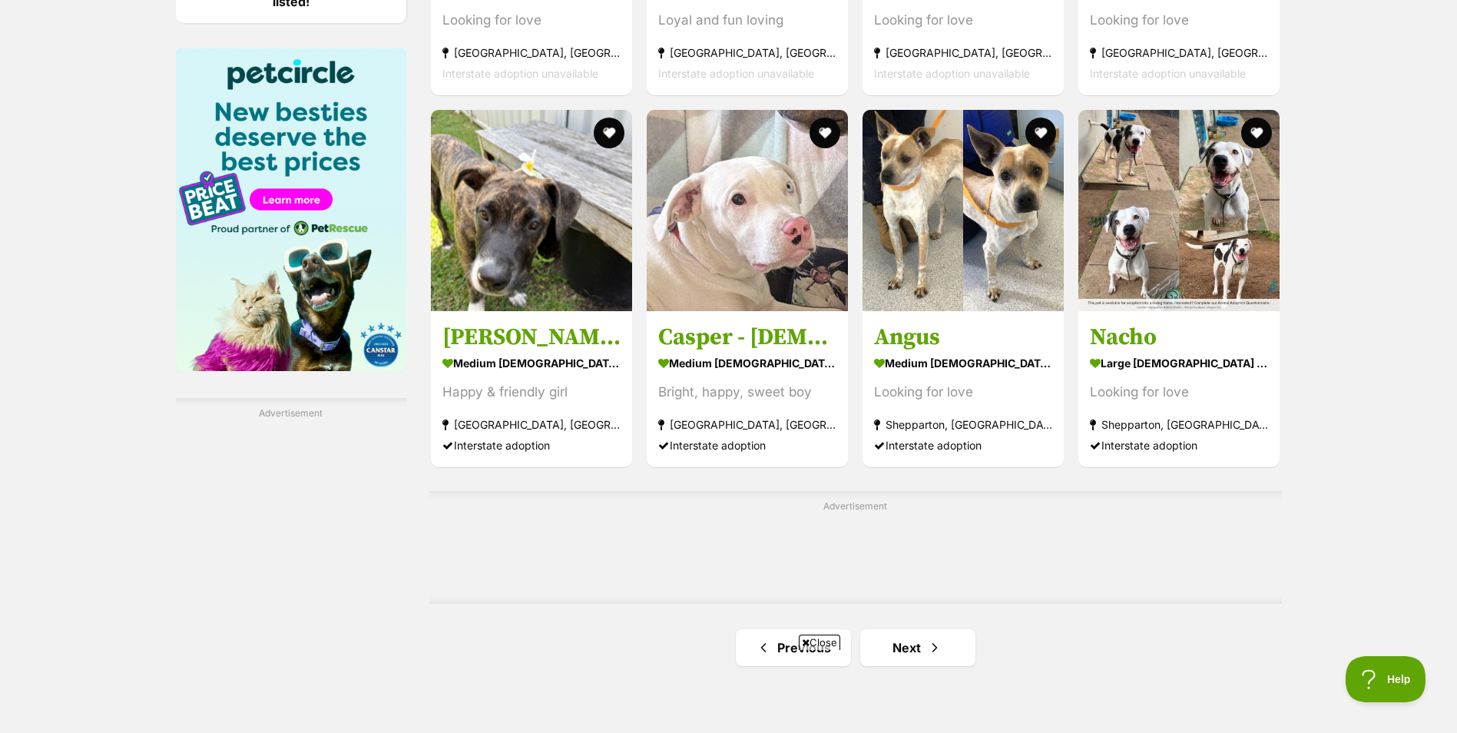
scroll to position [2459, 0]
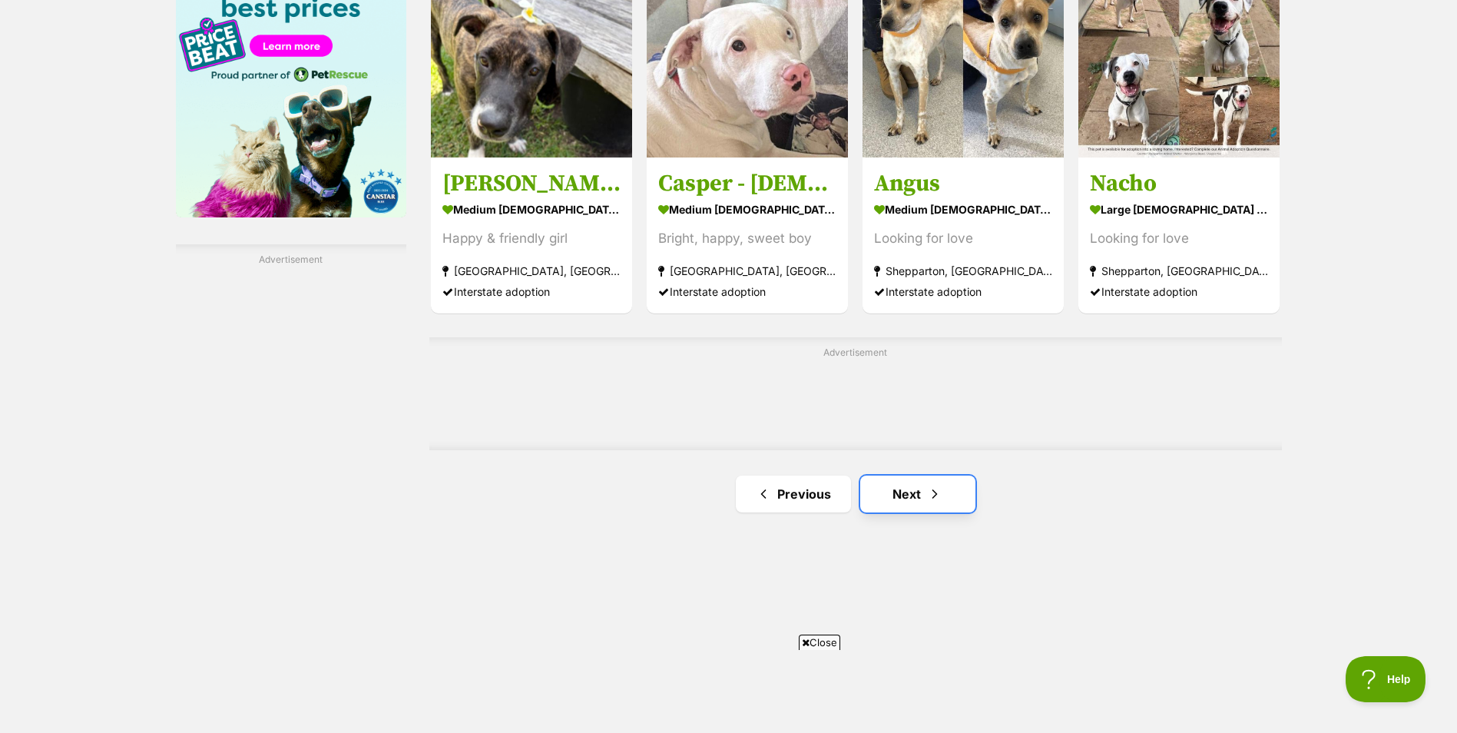
click at [910, 504] on link "Next" at bounding box center [917, 494] width 115 height 37
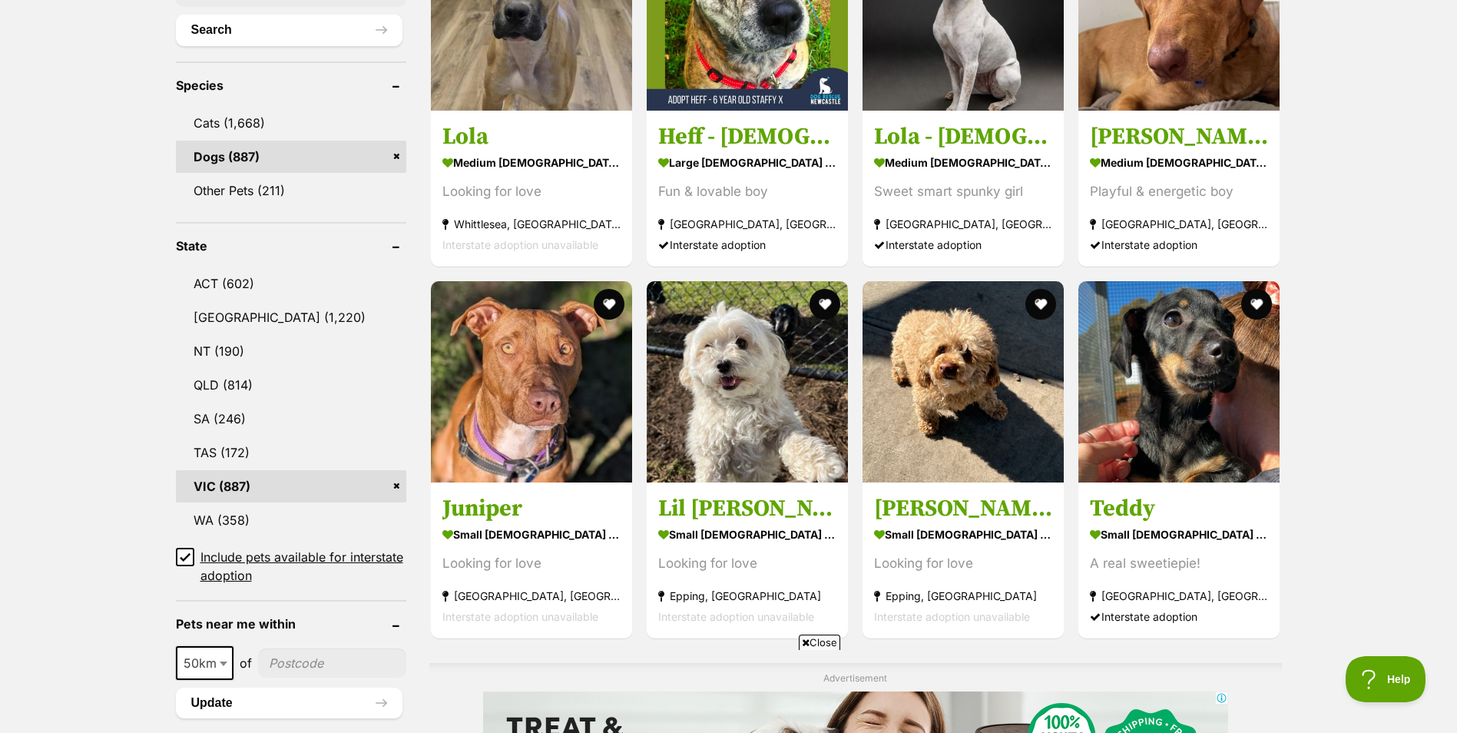
scroll to position [615, 0]
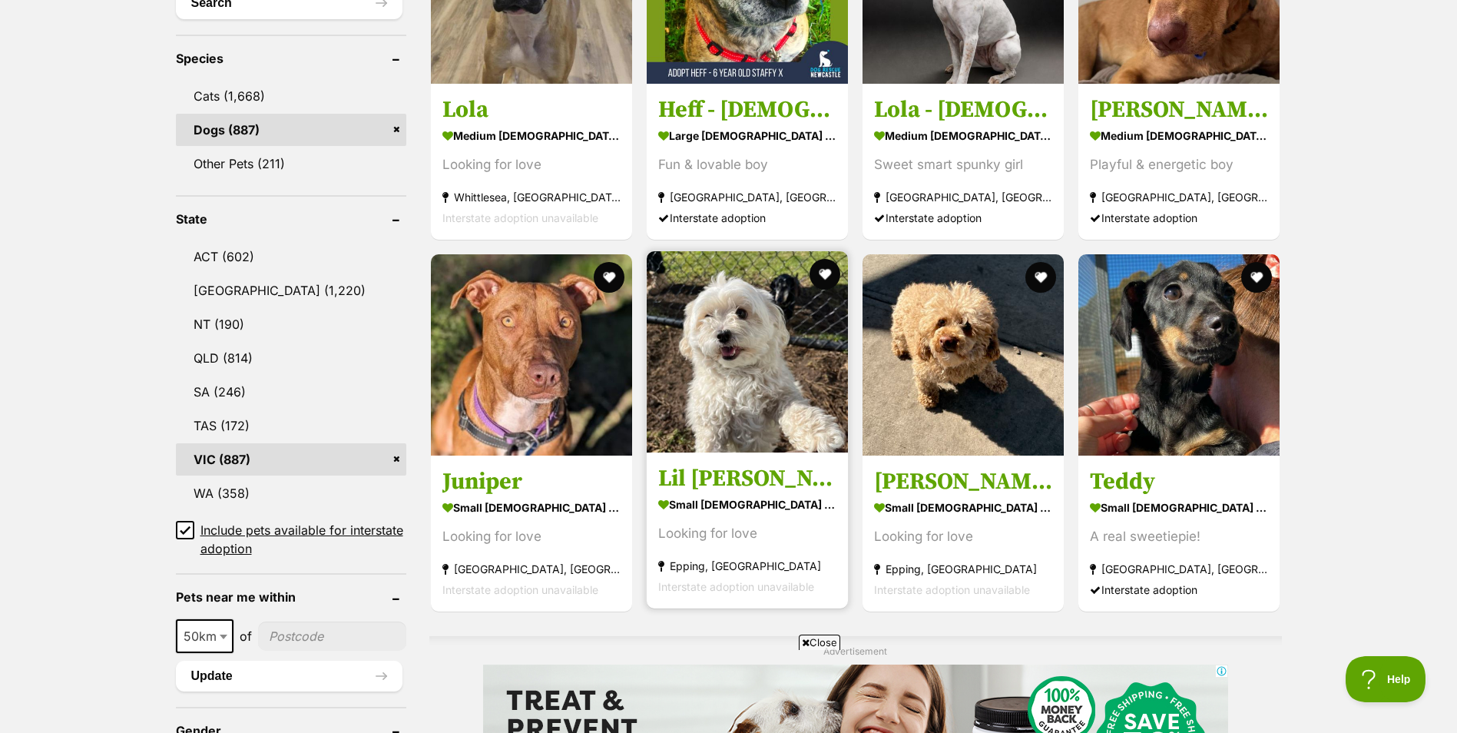
click at [719, 428] on img at bounding box center [747, 351] width 201 height 201
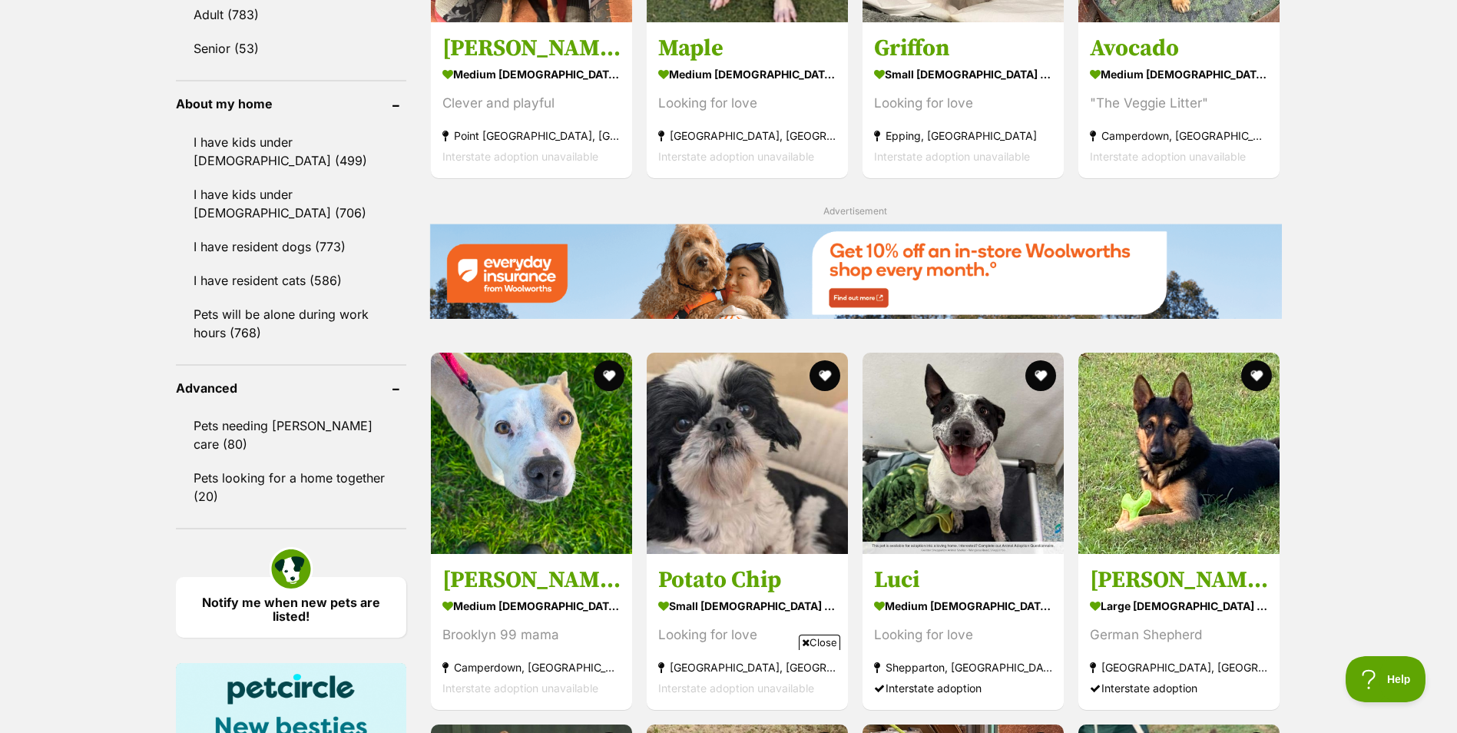
scroll to position [1844, 0]
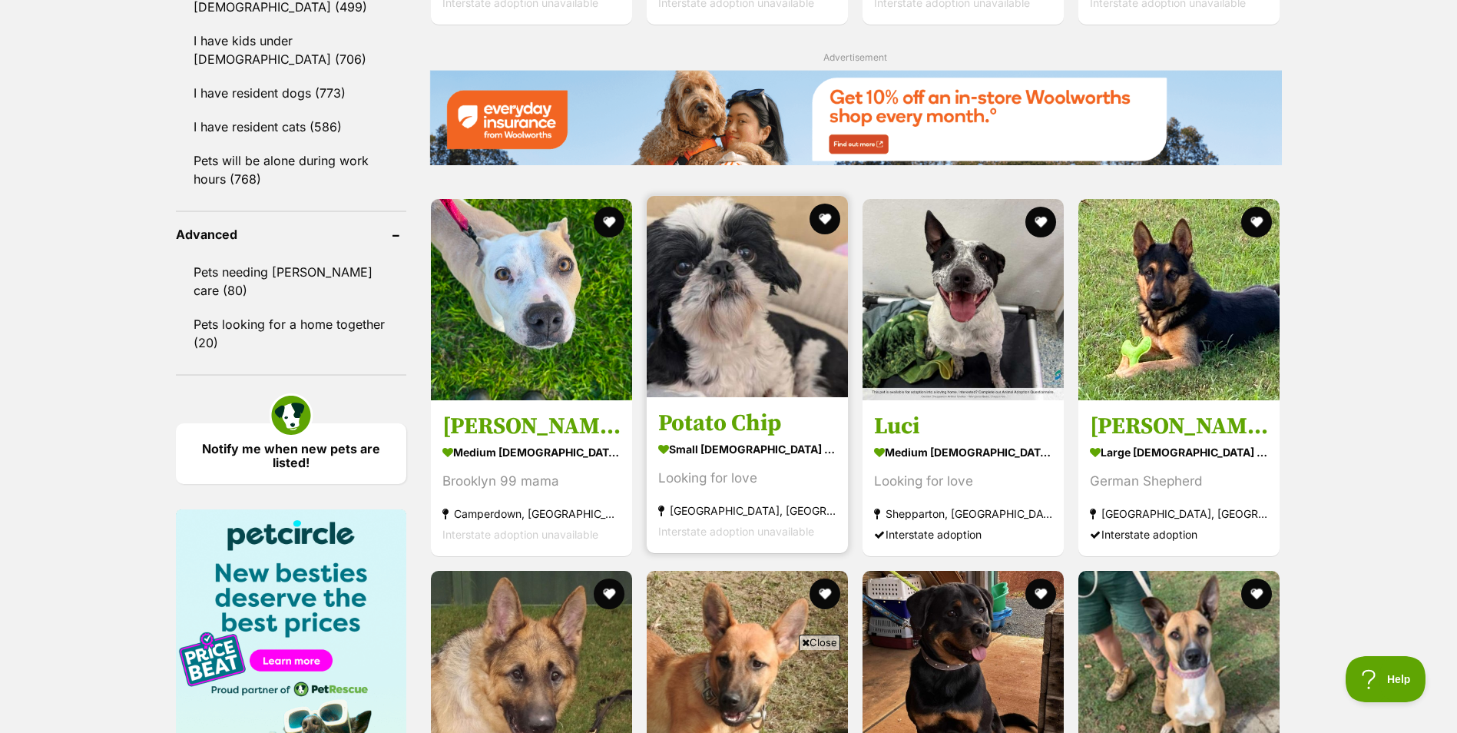
click at [764, 290] on img at bounding box center [747, 296] width 201 height 201
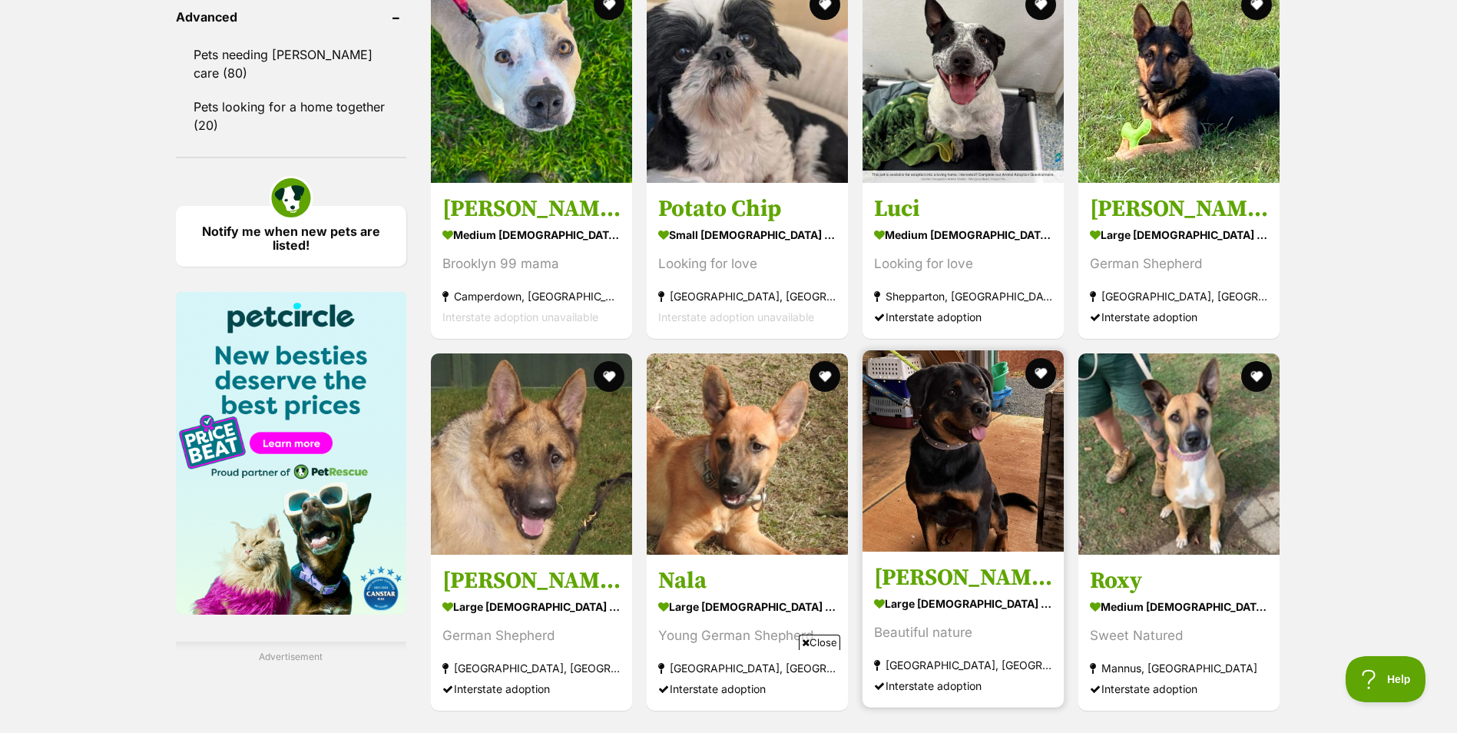
scroll to position [2151, 0]
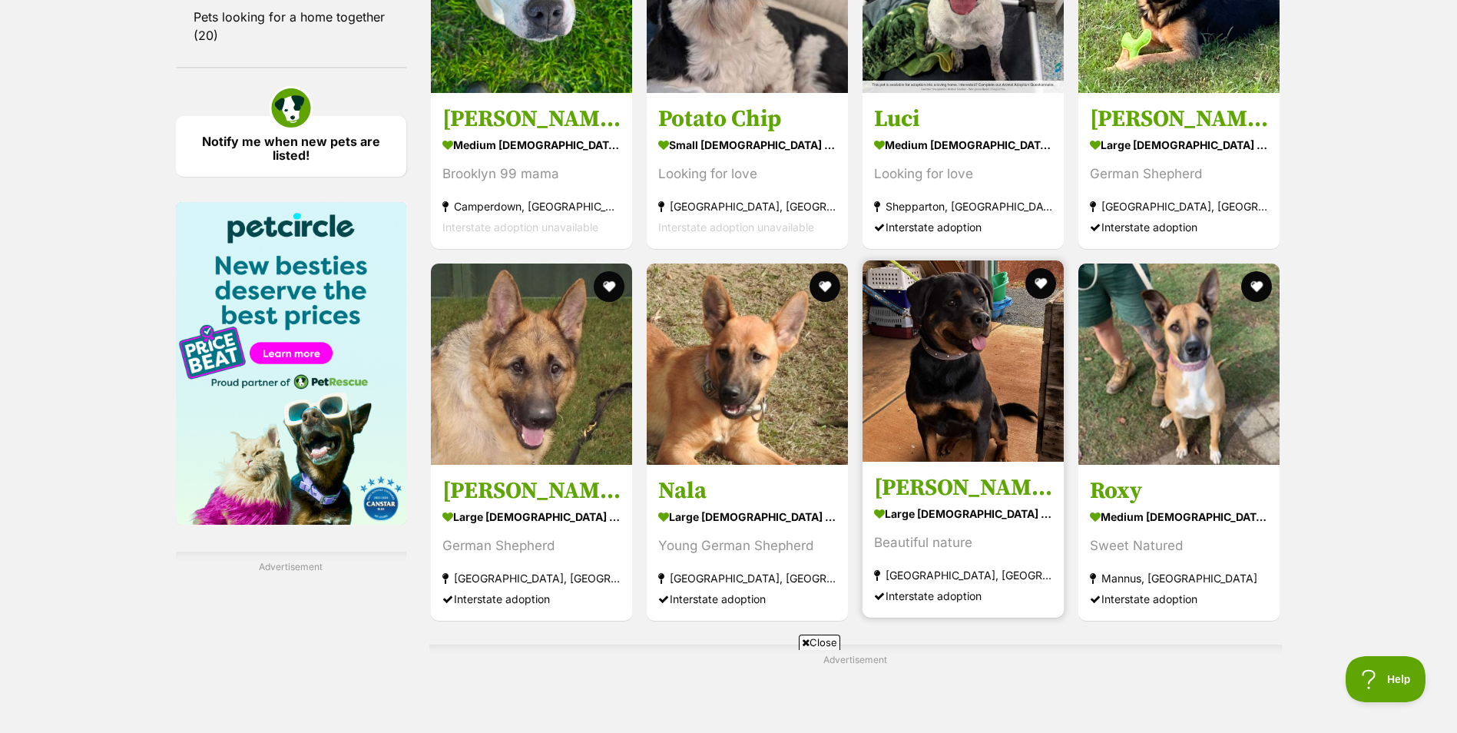
click at [993, 375] on img at bounding box center [963, 360] width 201 height 201
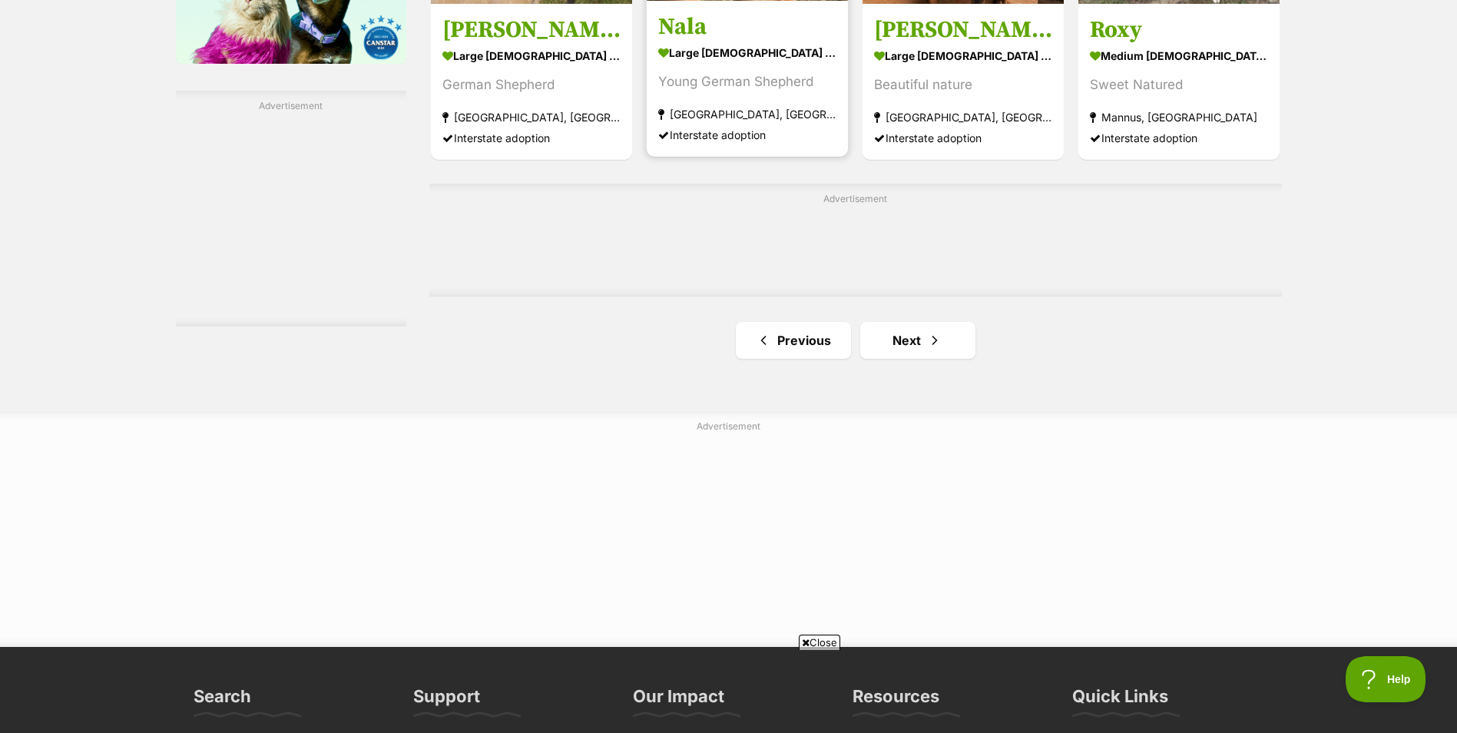
scroll to position [2766, 0]
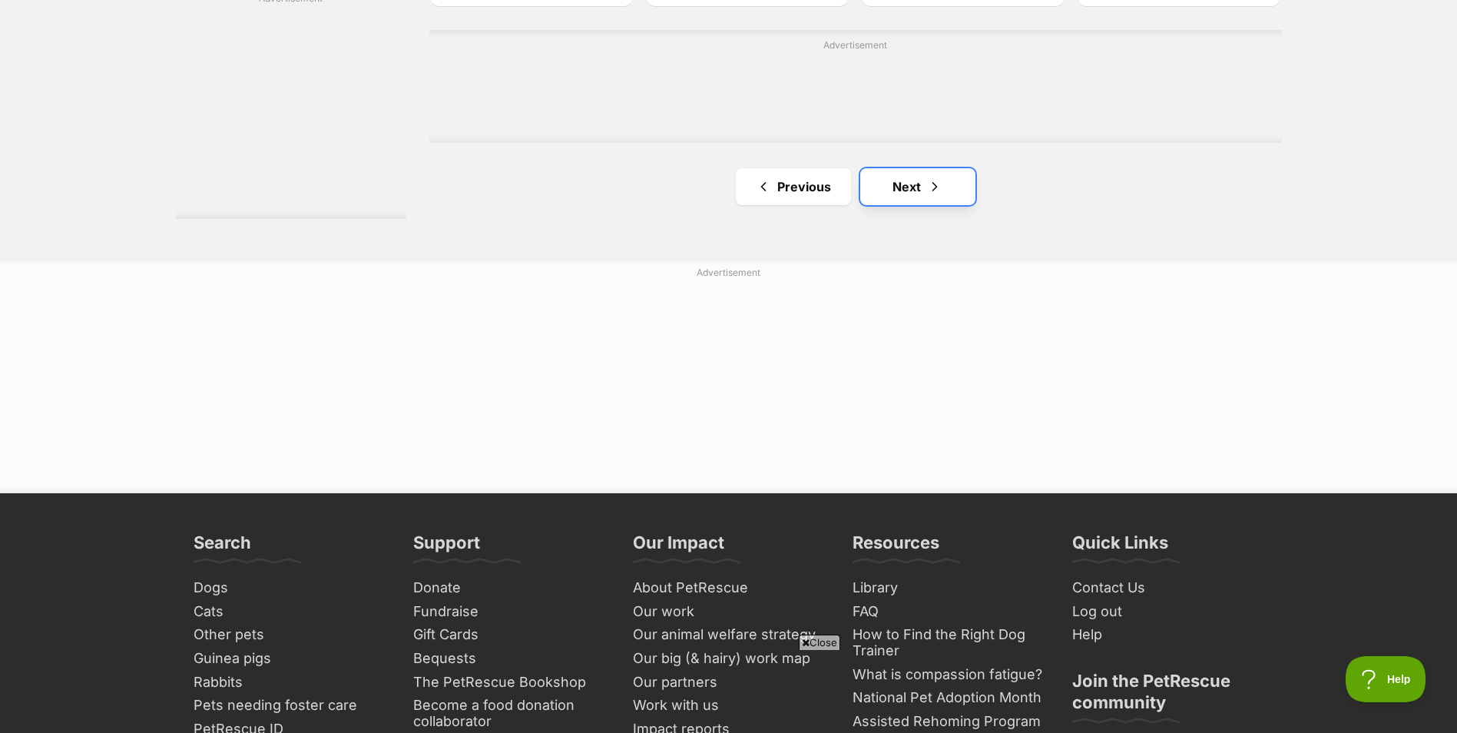
click at [922, 190] on link "Next" at bounding box center [917, 186] width 115 height 37
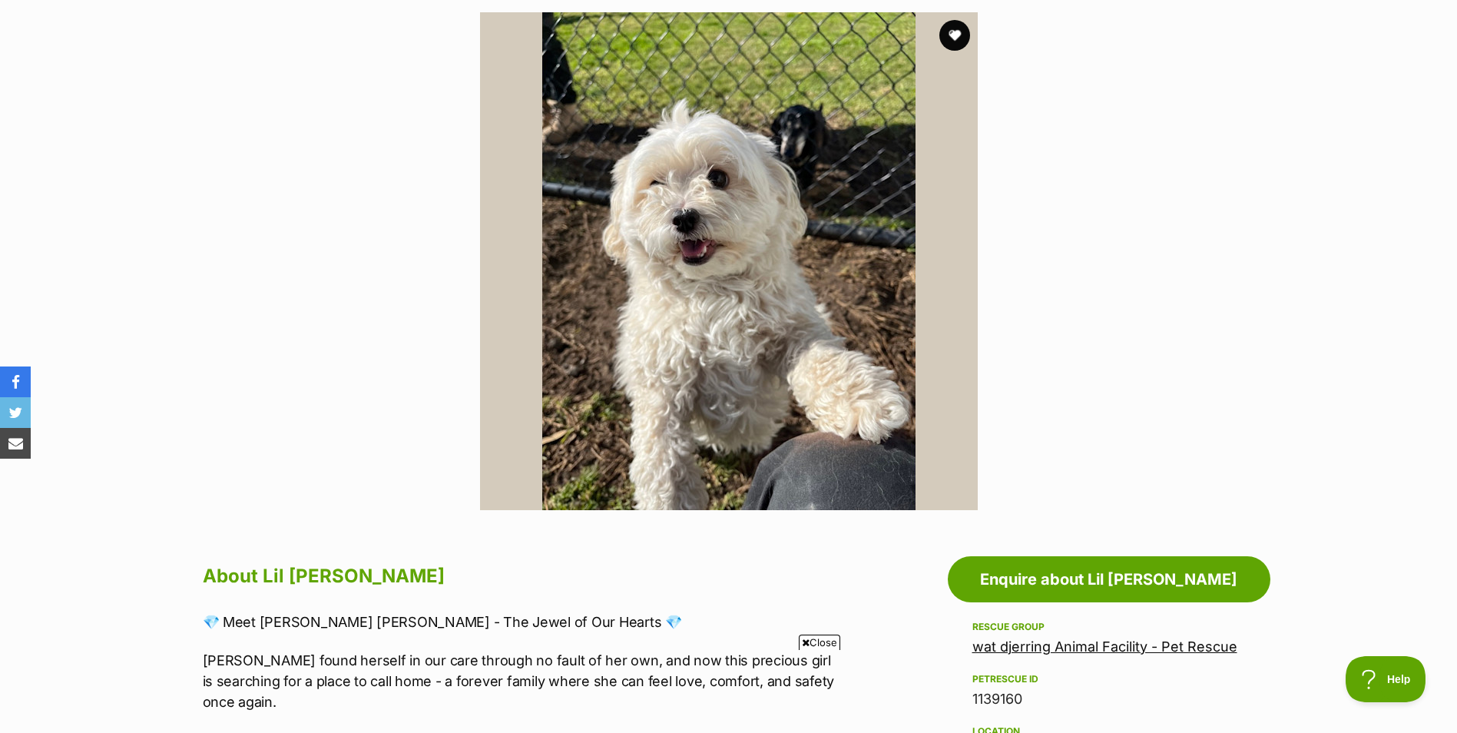
scroll to position [154, 0]
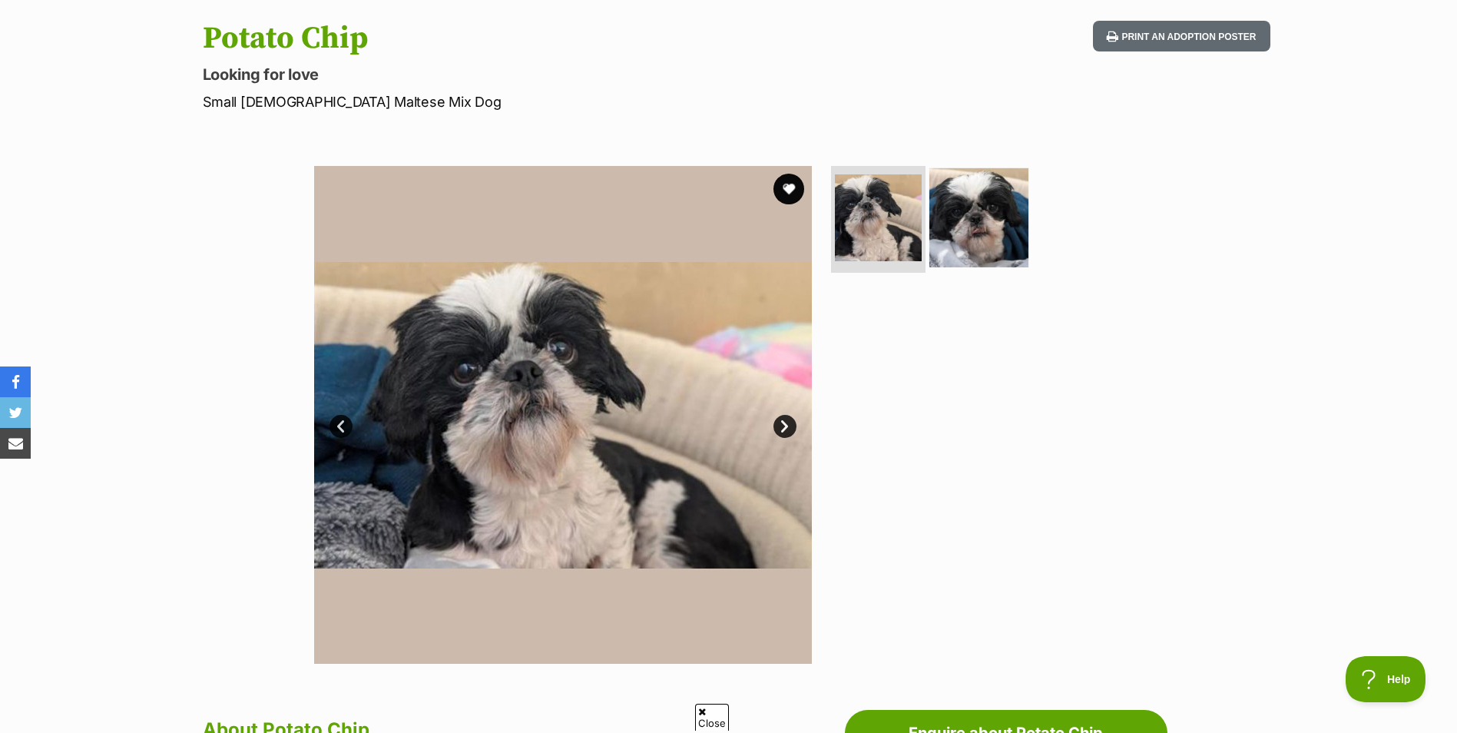
click at [980, 220] on img at bounding box center [979, 216] width 99 height 99
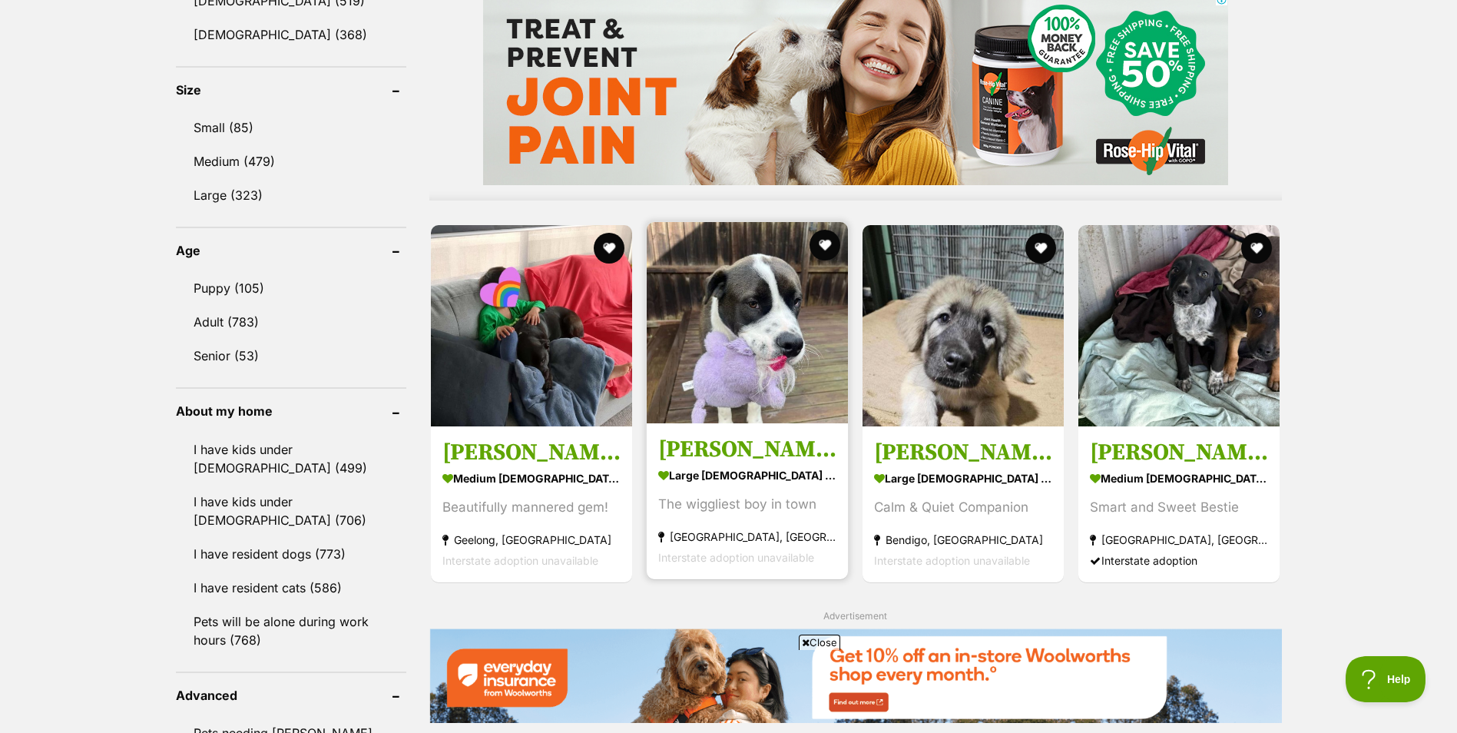
click at [797, 313] on img at bounding box center [747, 322] width 201 height 201
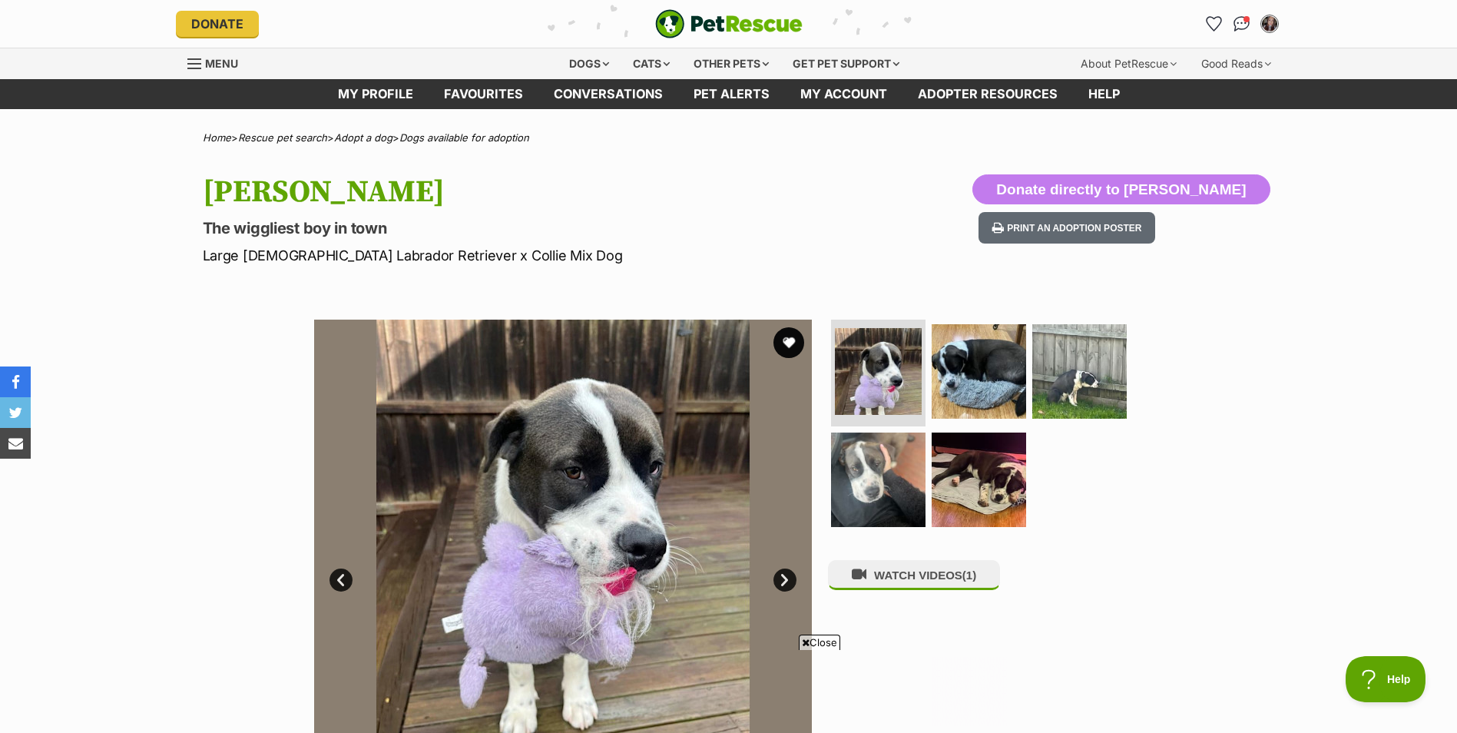
scroll to position [230, 0]
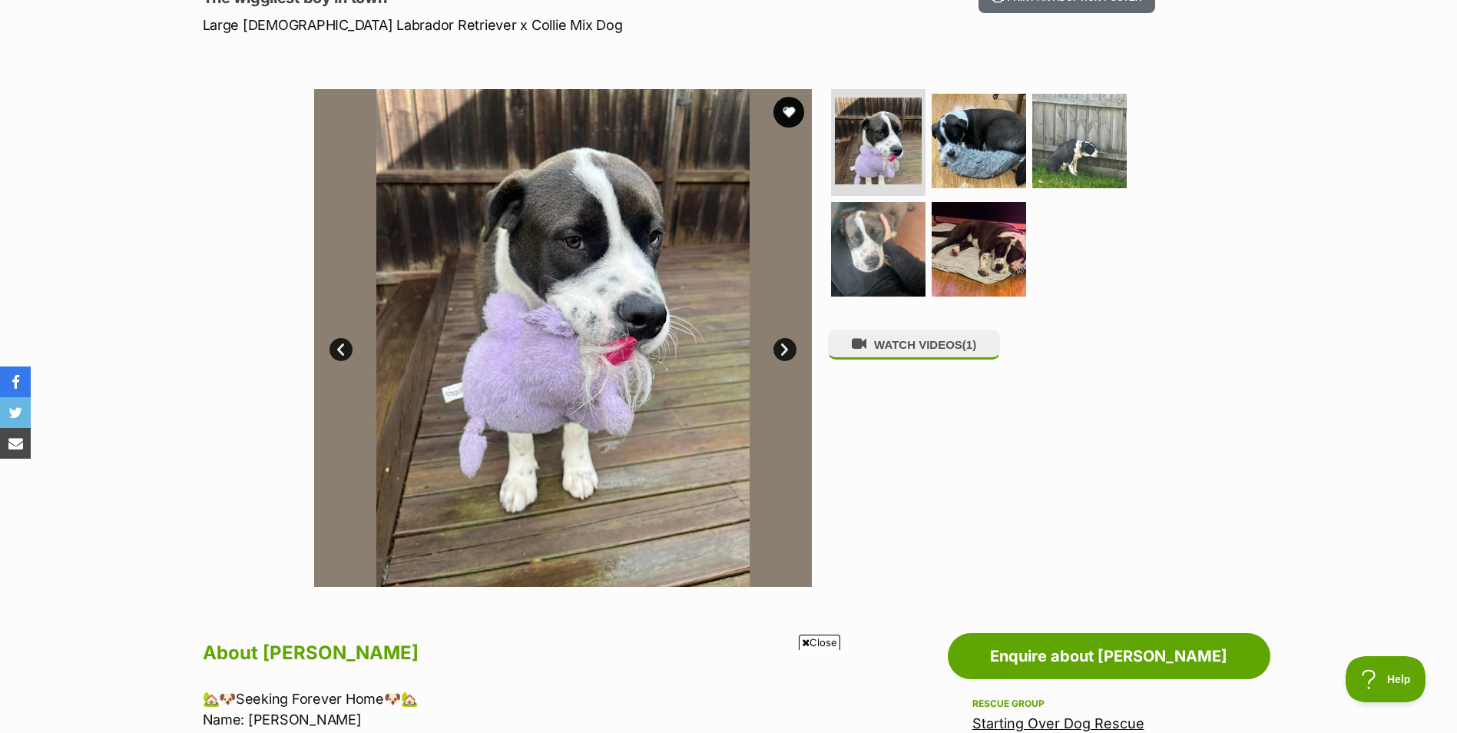
click at [795, 347] on link "Next" at bounding box center [785, 349] width 23 height 23
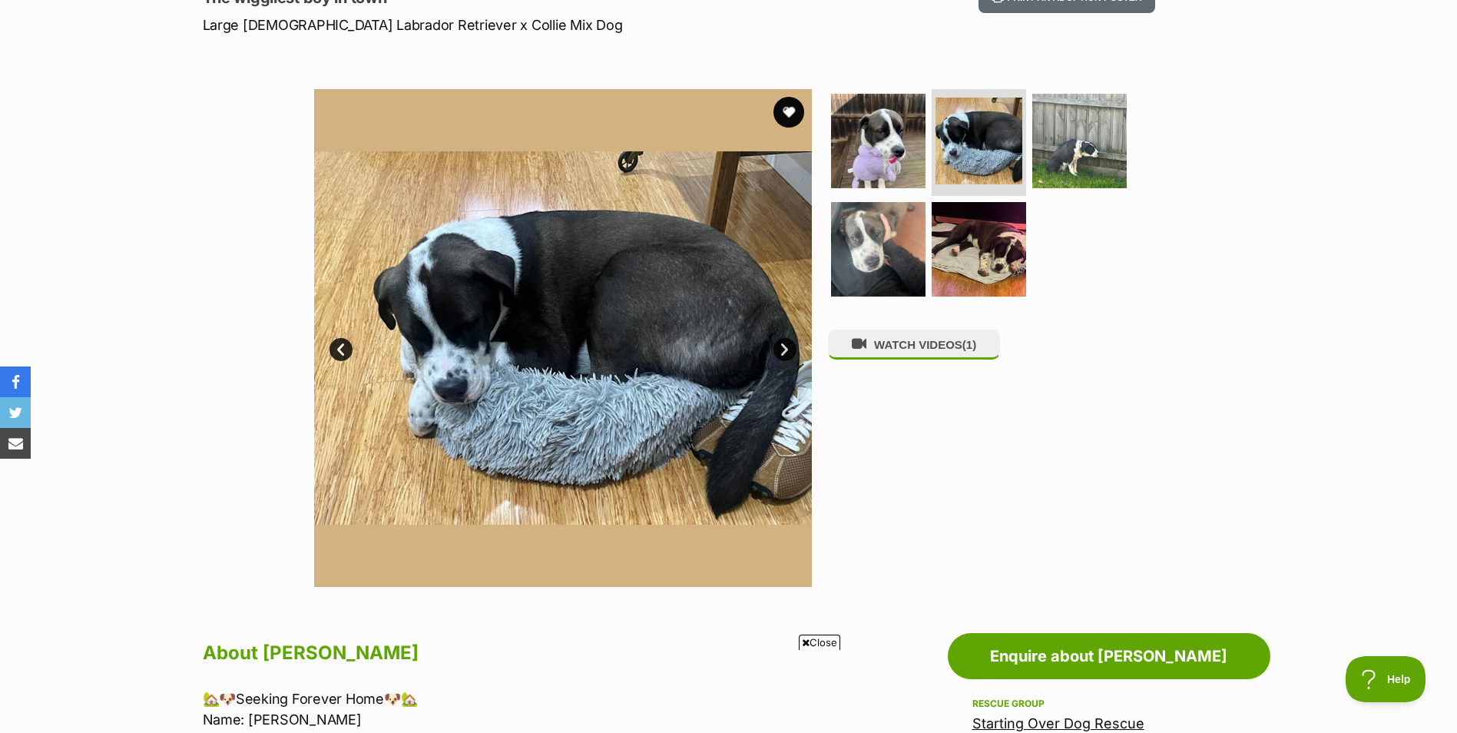
click at [794, 348] on link "Next" at bounding box center [785, 349] width 23 height 23
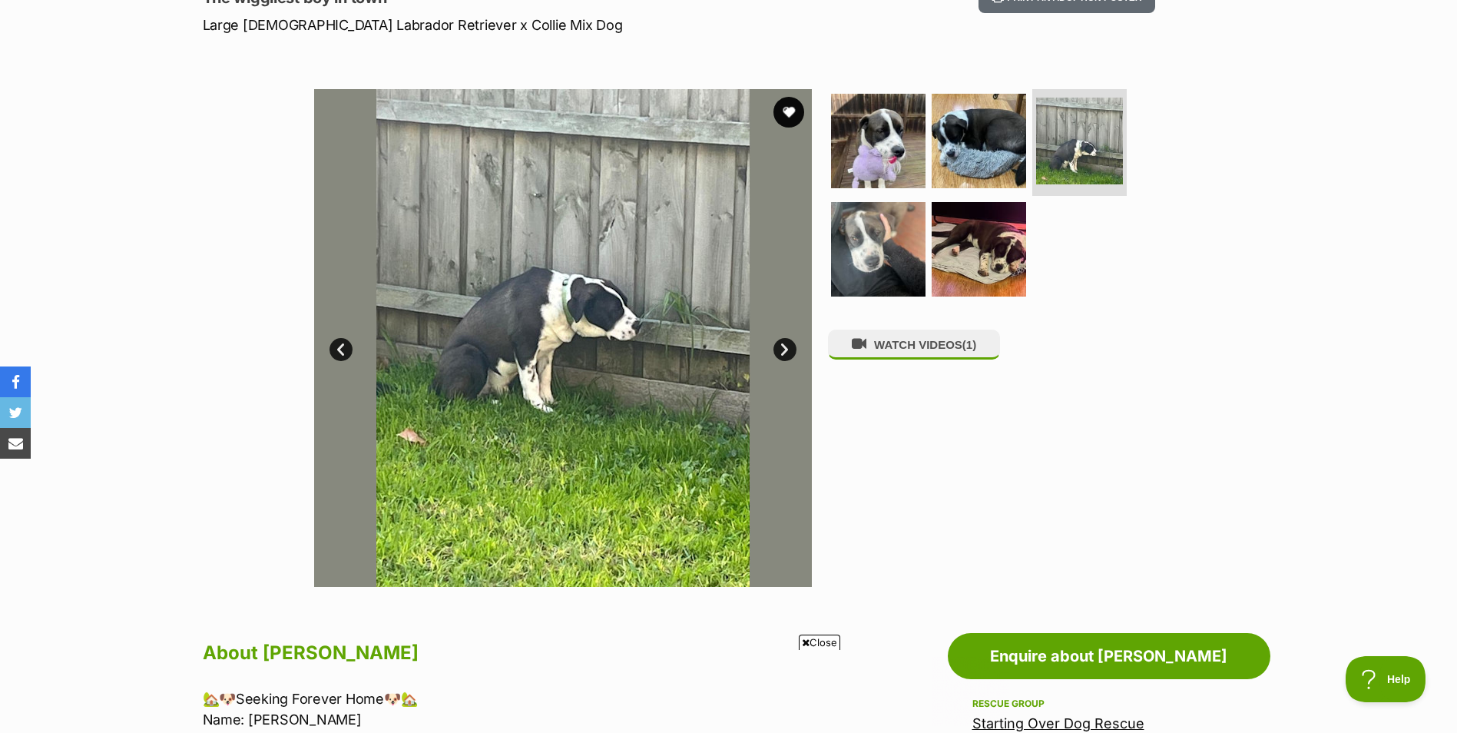
click at [794, 348] on link "Next" at bounding box center [785, 349] width 23 height 23
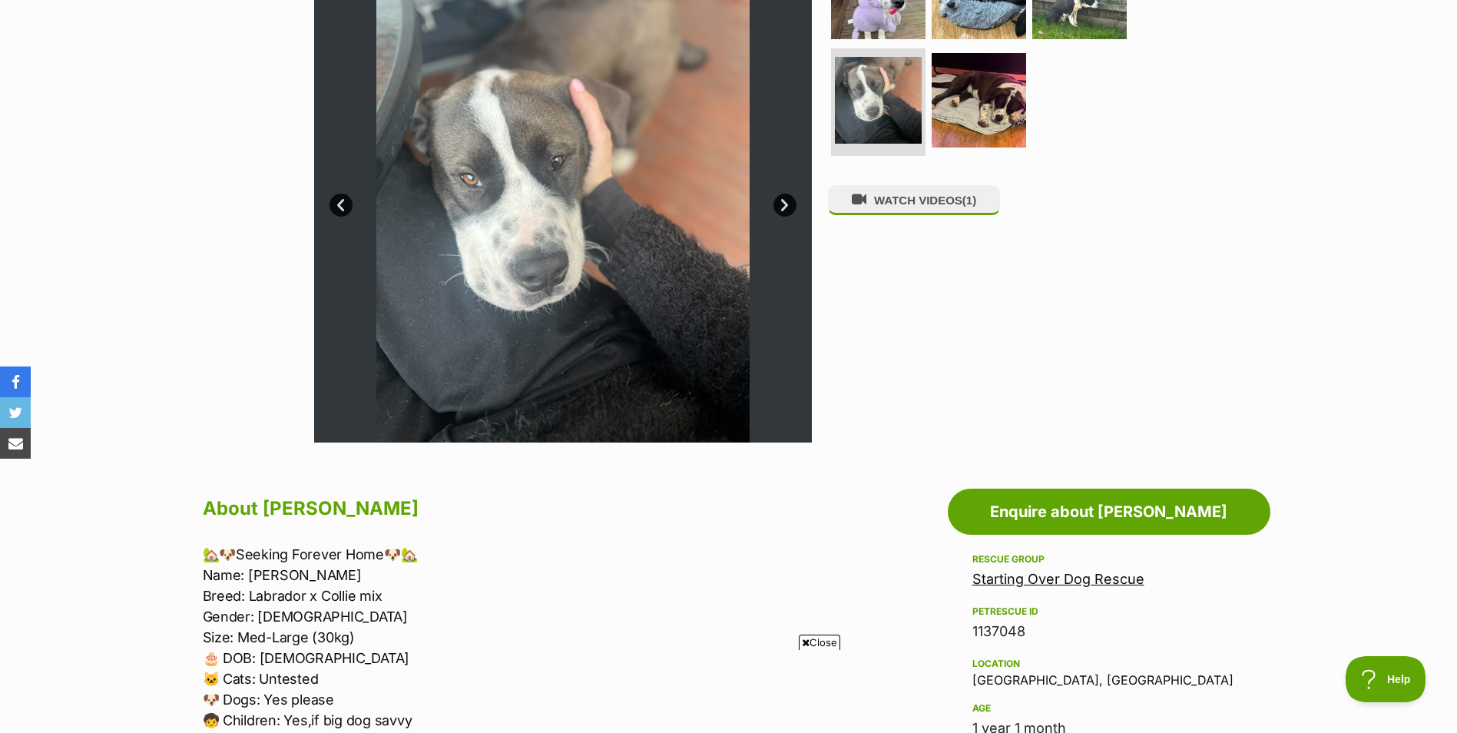
scroll to position [77, 0]
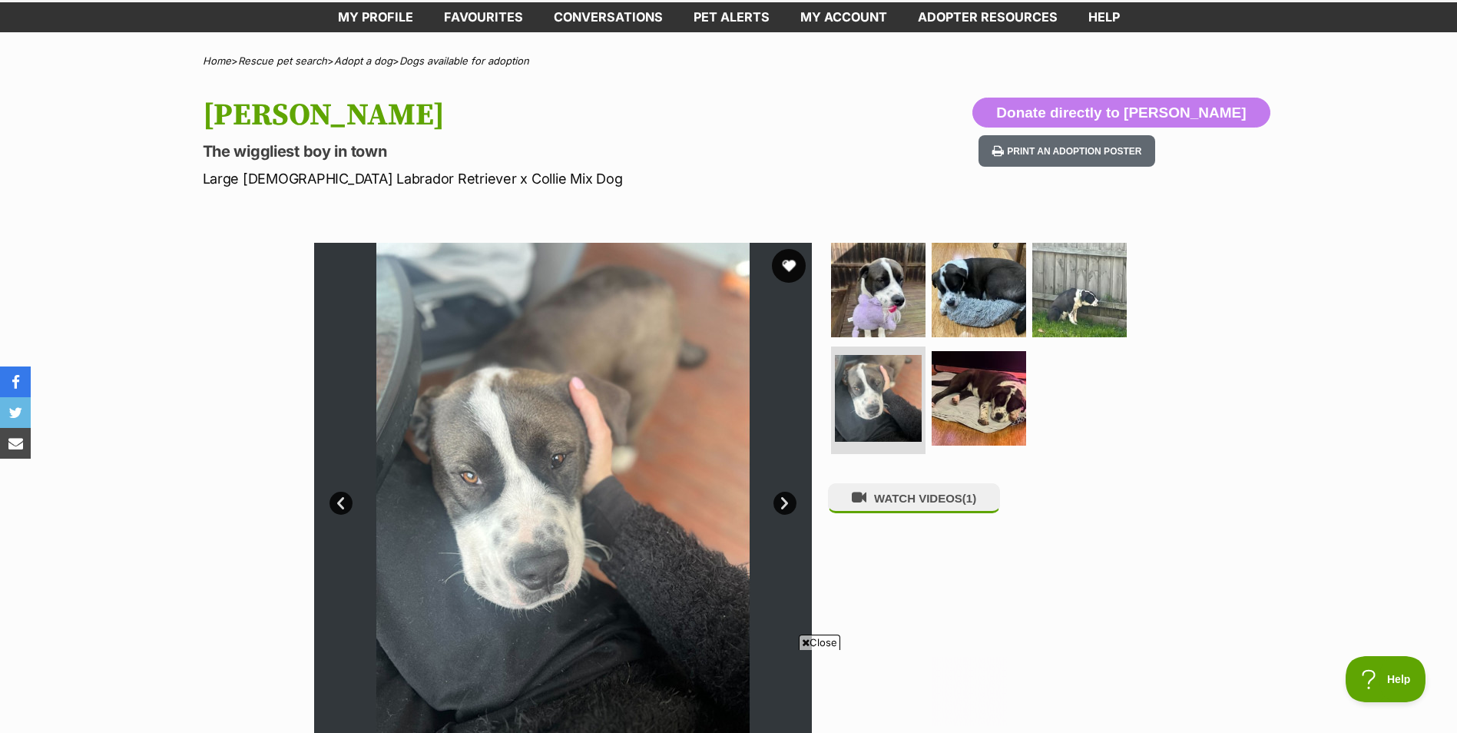
click at [795, 263] on button "favourite" at bounding box center [789, 266] width 34 height 34
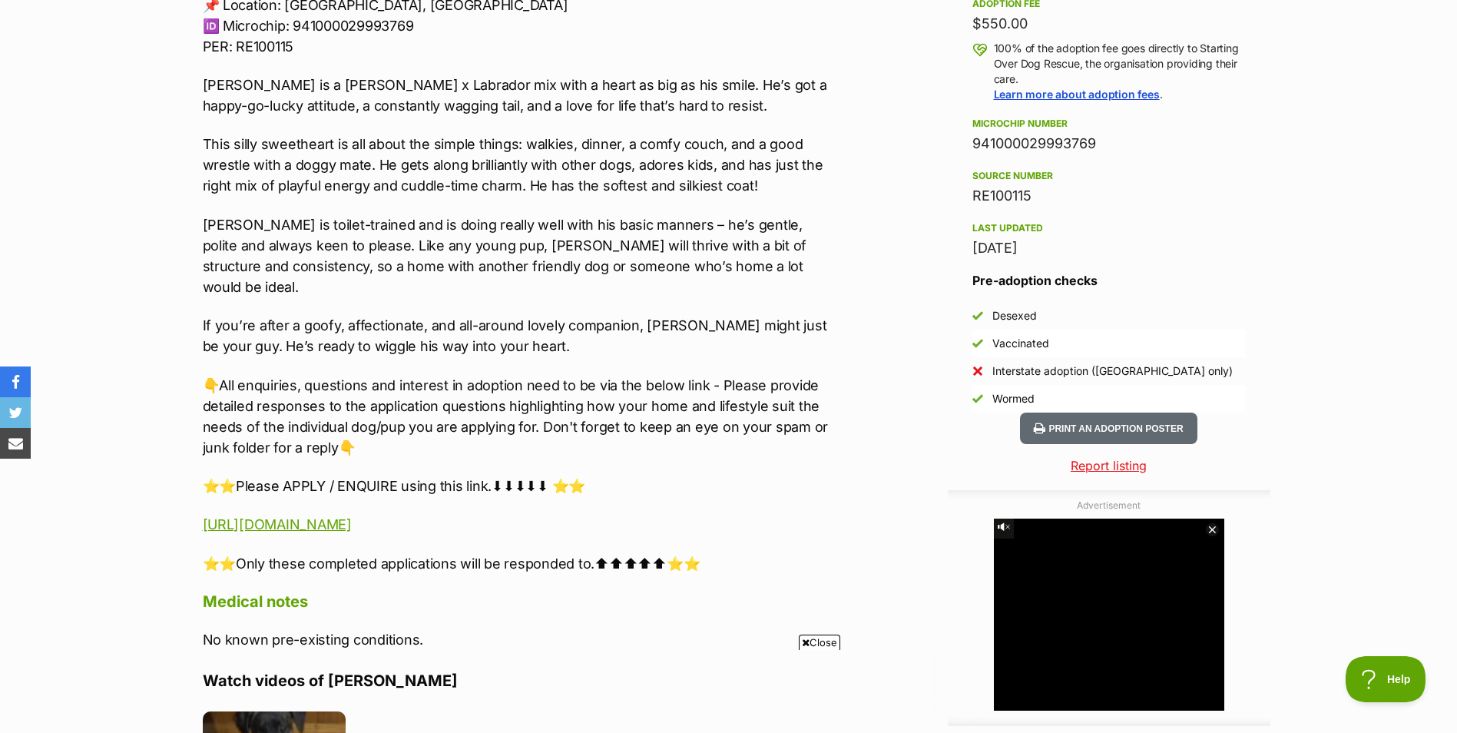
scroll to position [1460, 0]
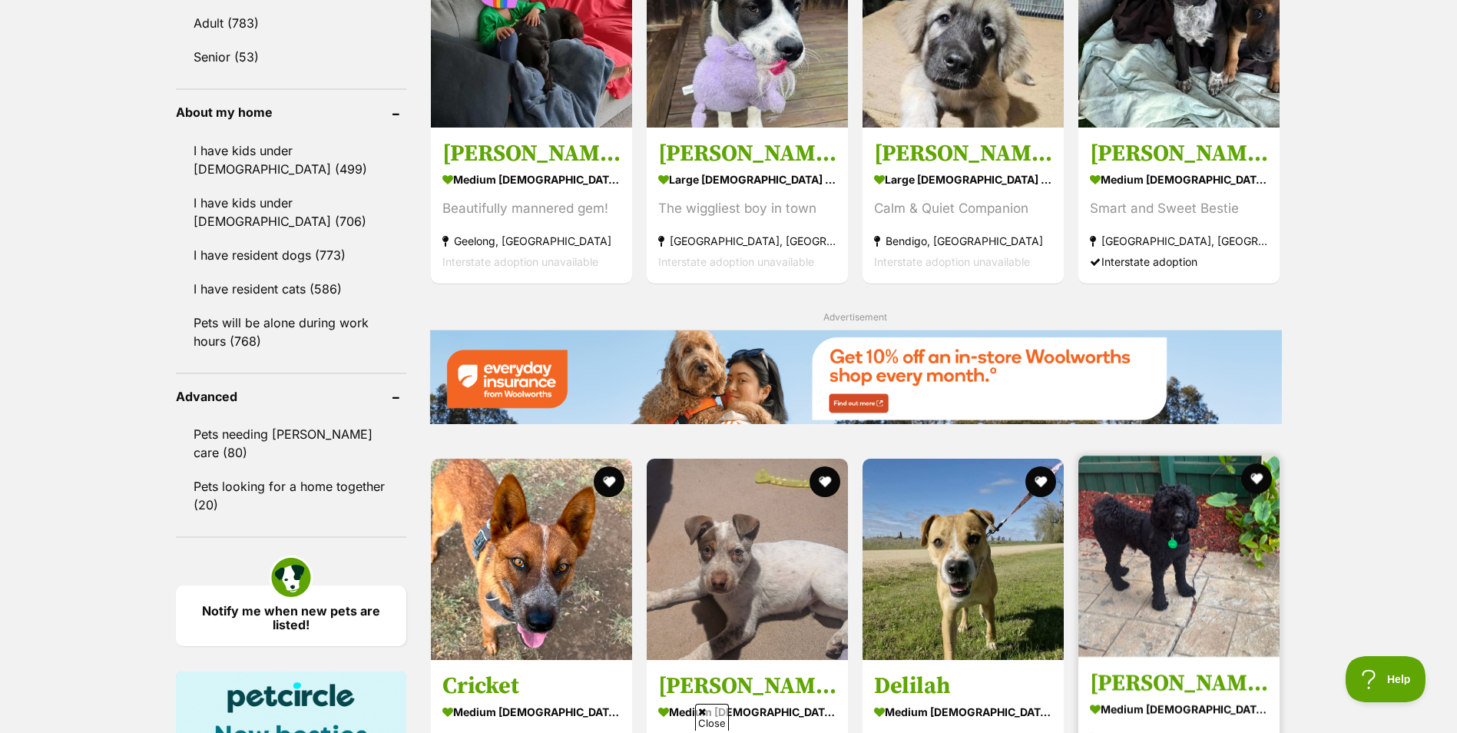
click at [1215, 475] on img at bounding box center [1179, 556] width 201 height 201
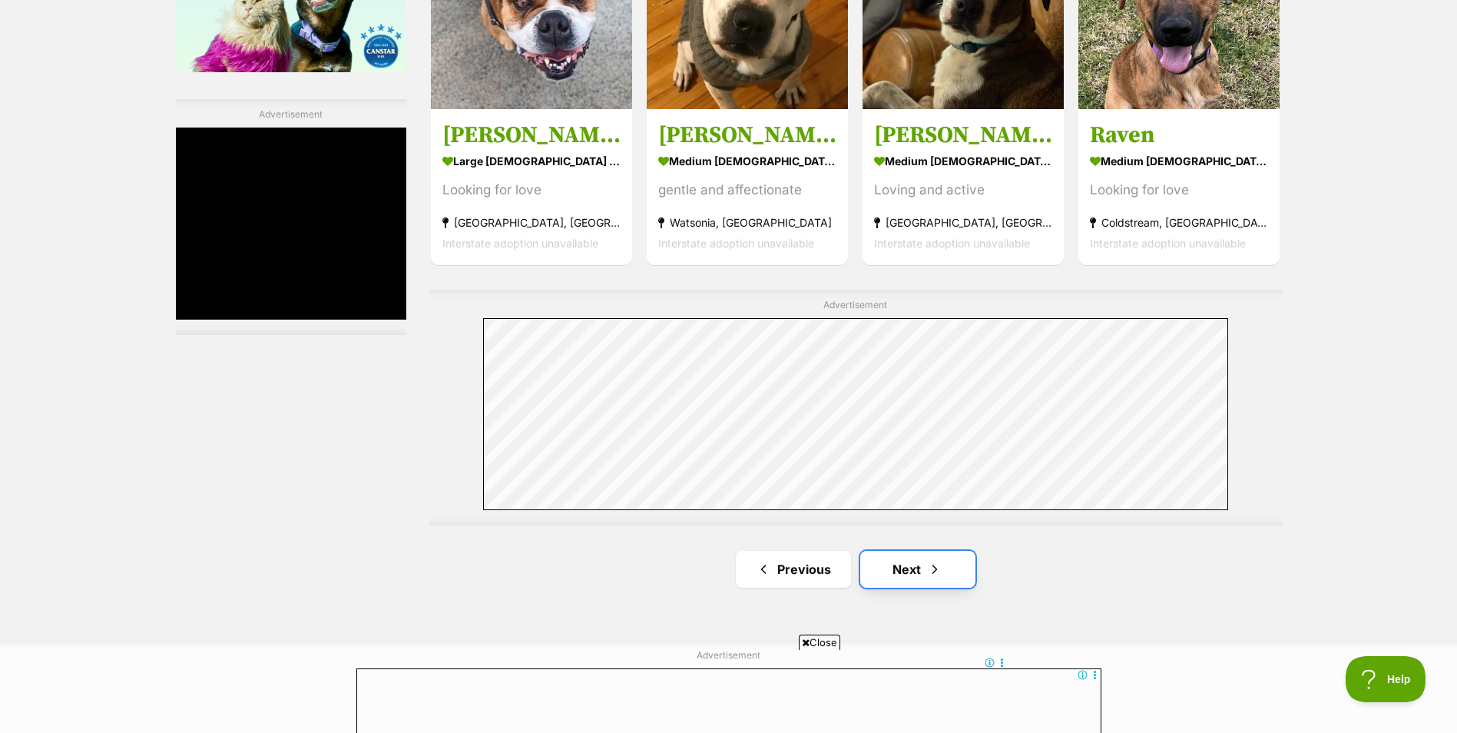
click at [947, 584] on link "Next" at bounding box center [917, 569] width 115 height 37
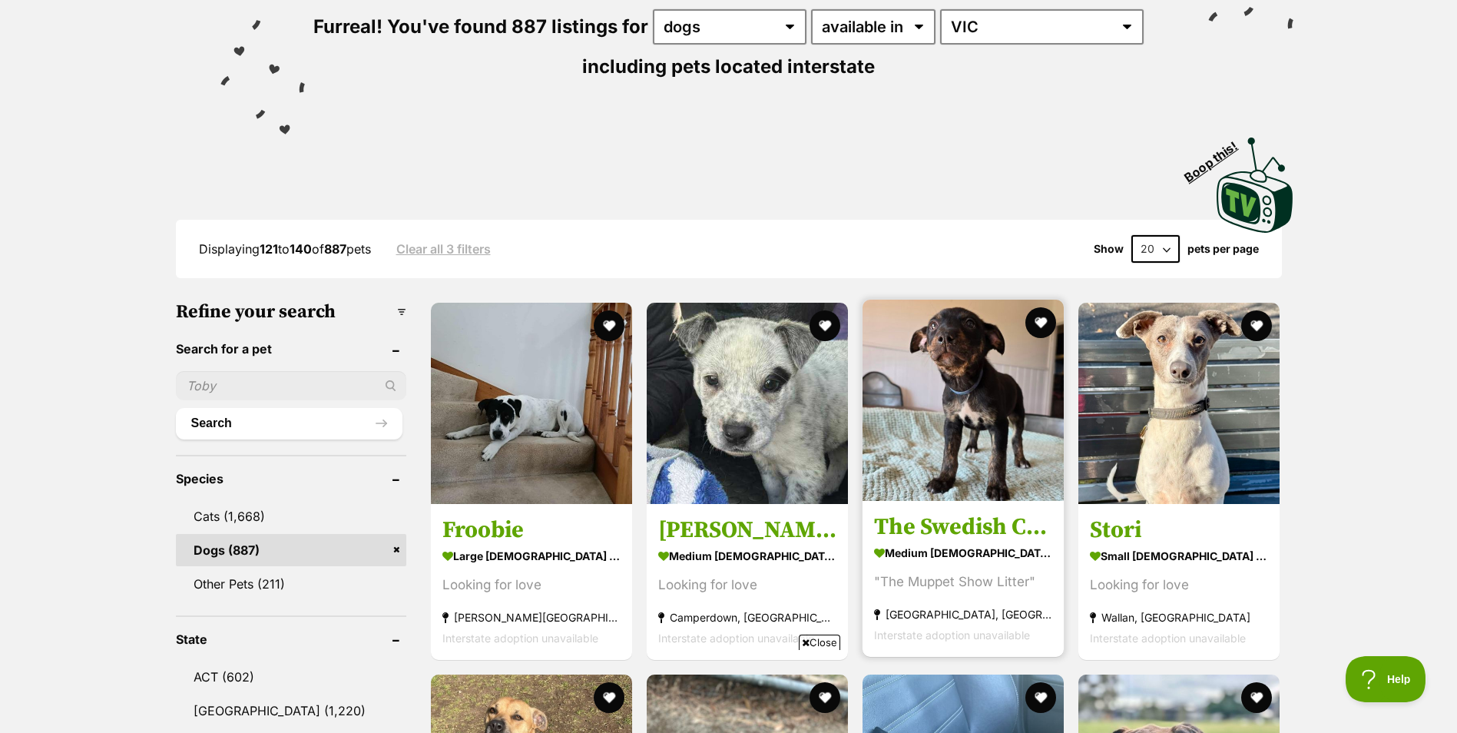
scroll to position [230, 0]
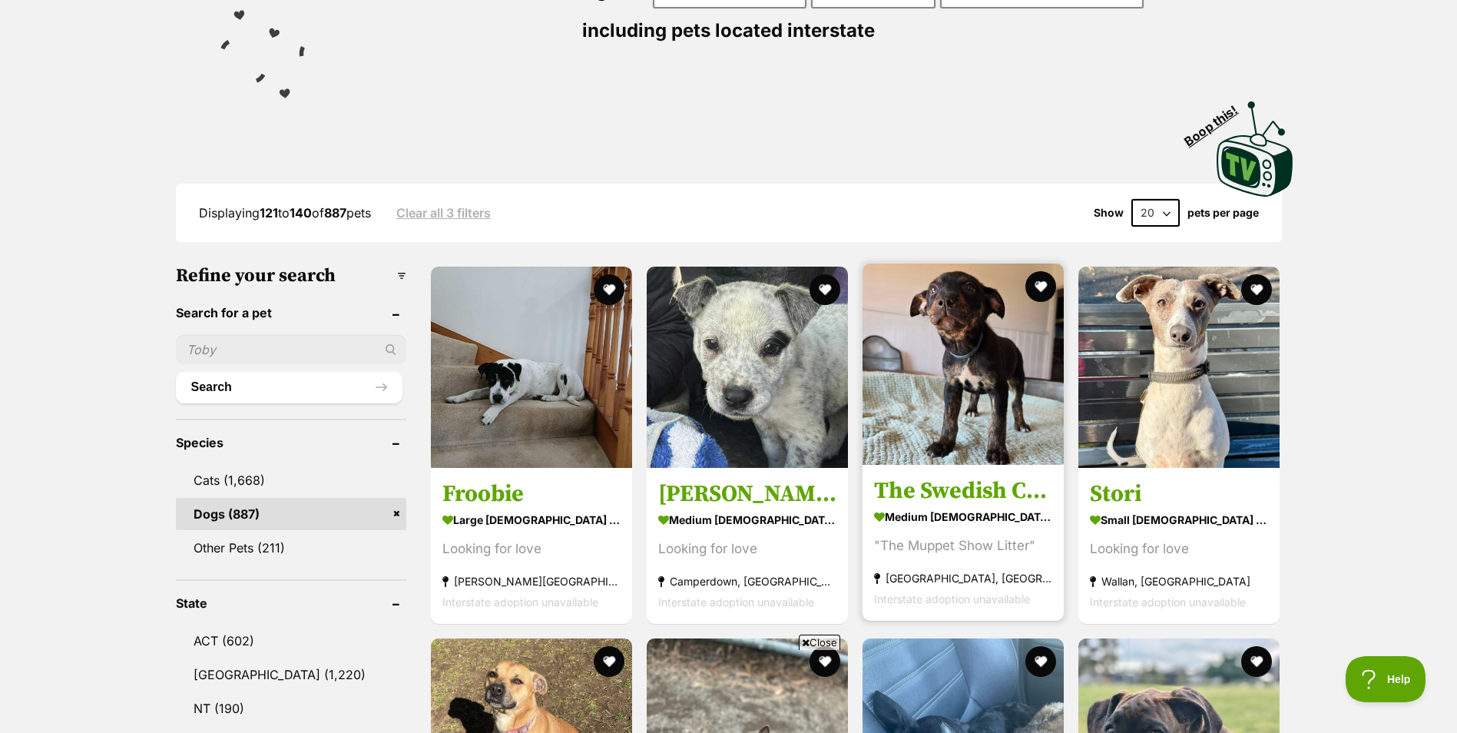
click at [959, 419] on img at bounding box center [963, 364] width 201 height 201
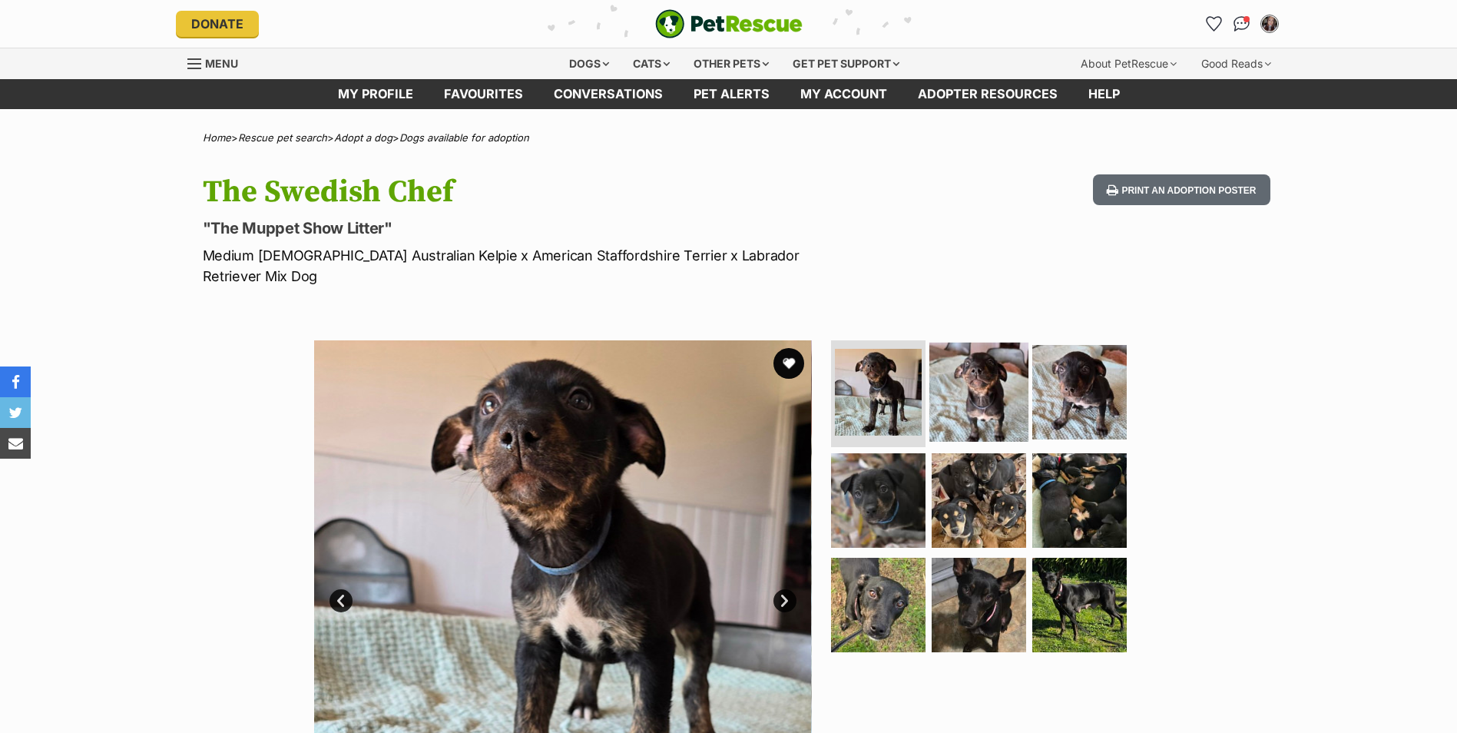
click at [977, 382] on img at bounding box center [979, 391] width 99 height 99
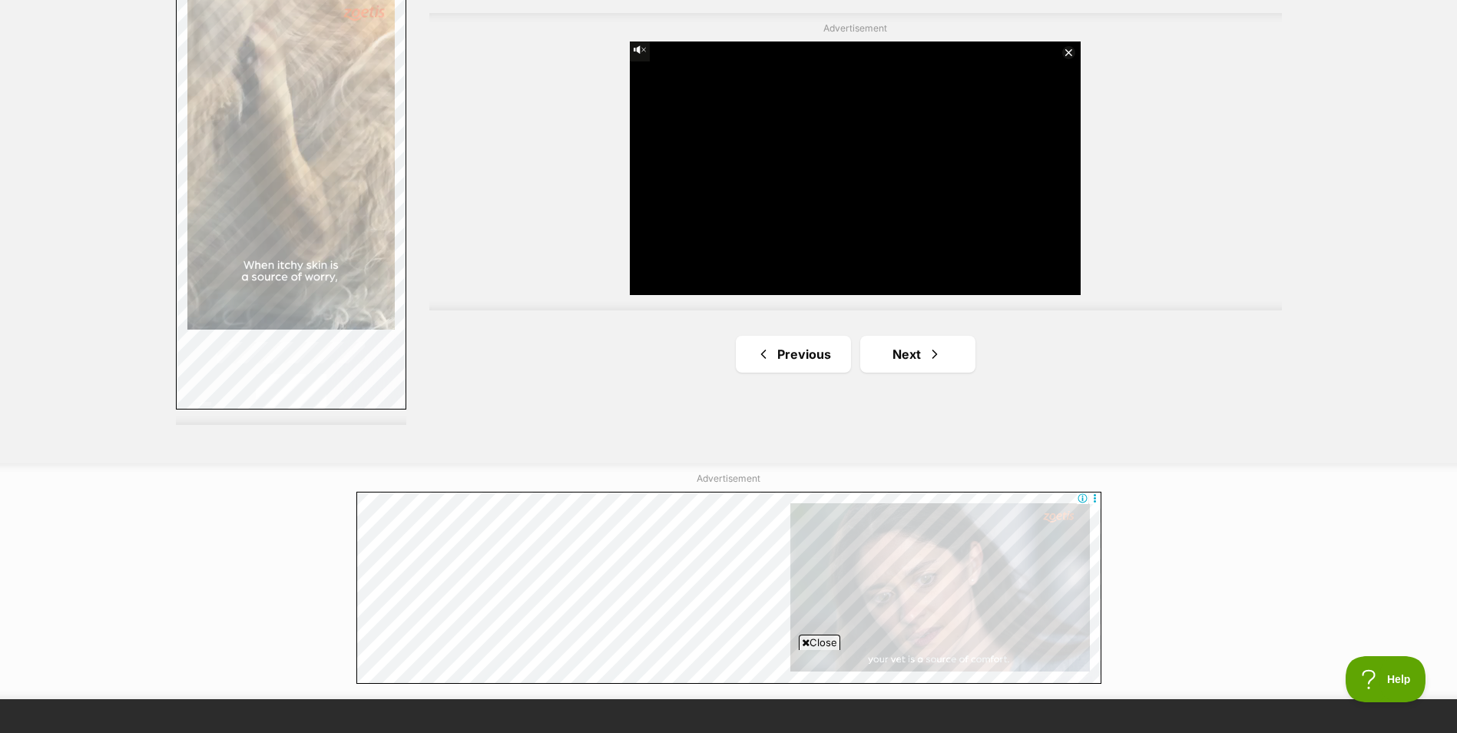
scroll to position [2843, 0]
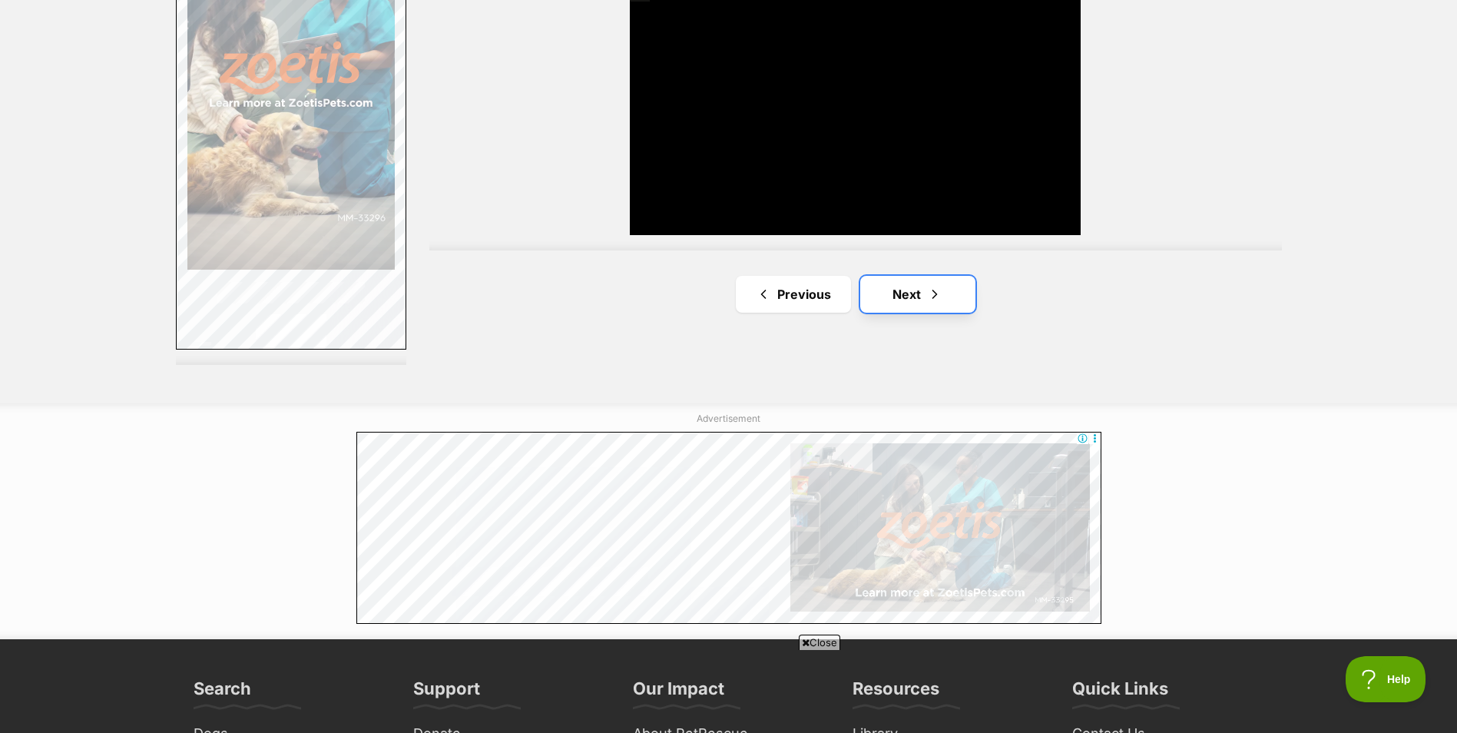
click at [907, 285] on link "Next" at bounding box center [917, 294] width 115 height 37
